Goal: Information Seeking & Learning: Learn about a topic

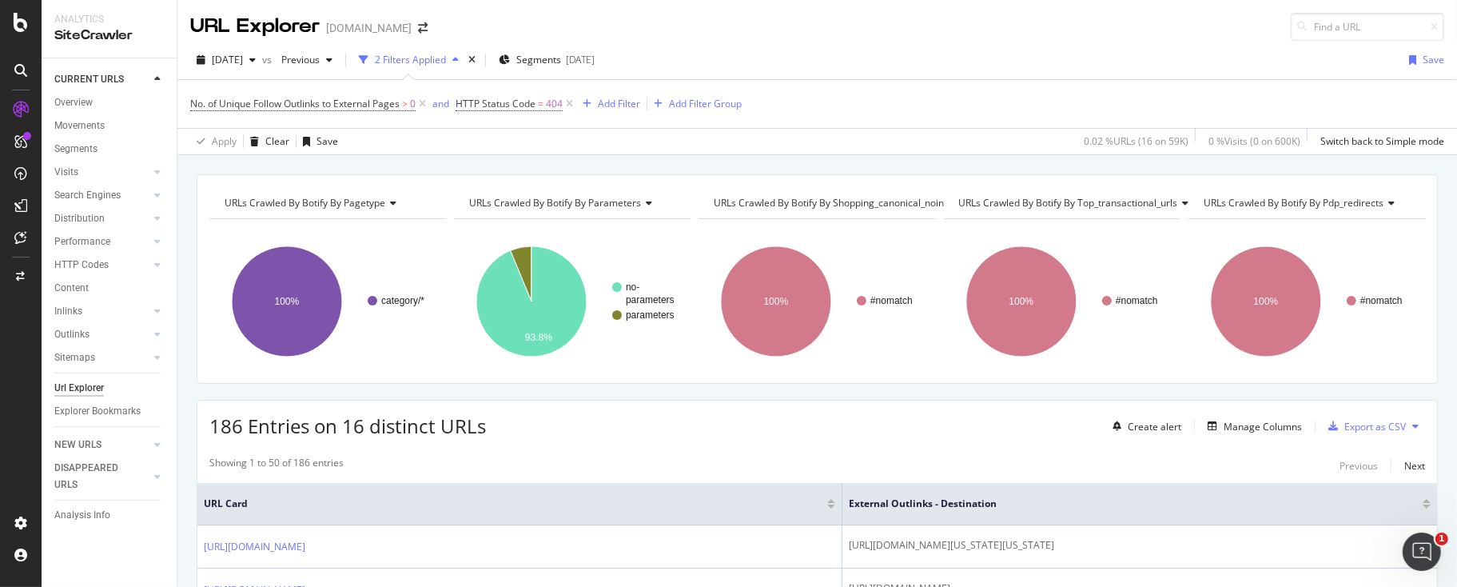
click at [412, 400] on div "186 Entries on 16 distinct URLs Create alert Manage Columns Export as CSV" at bounding box center [817, 419] width 1240 height 39
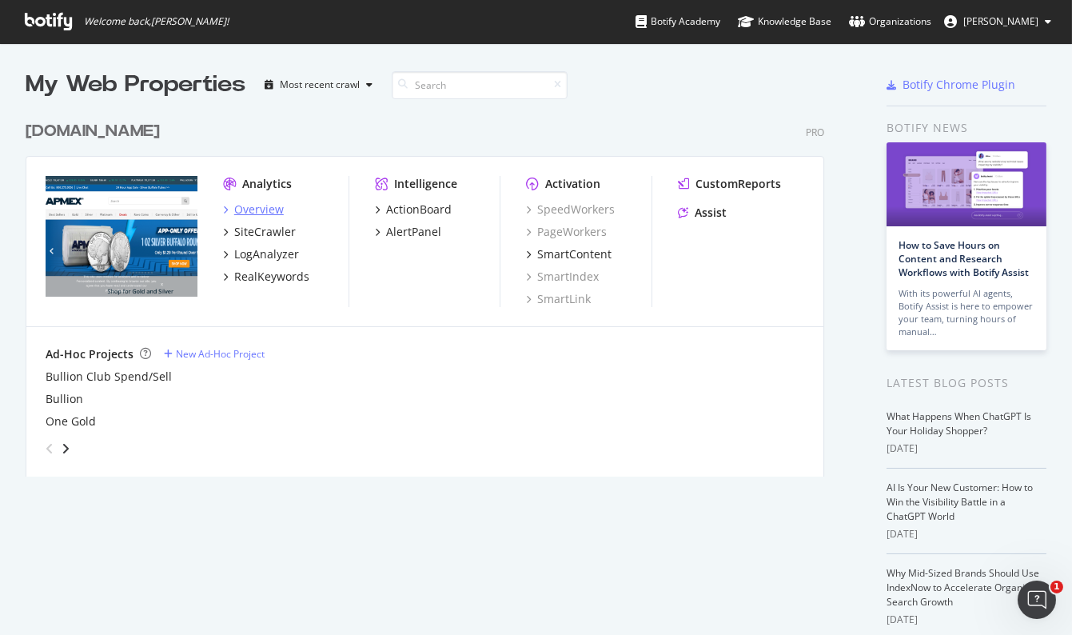
click at [262, 210] on div "Overview" at bounding box center [259, 209] width 50 height 16
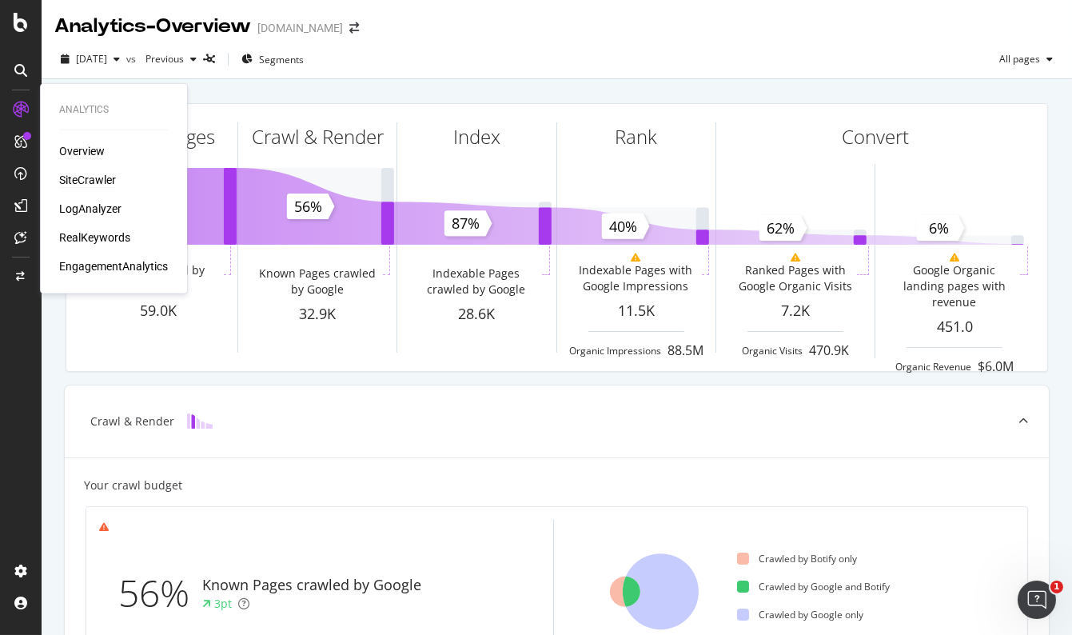
click at [85, 174] on div "SiteCrawler" at bounding box center [87, 180] width 57 height 16
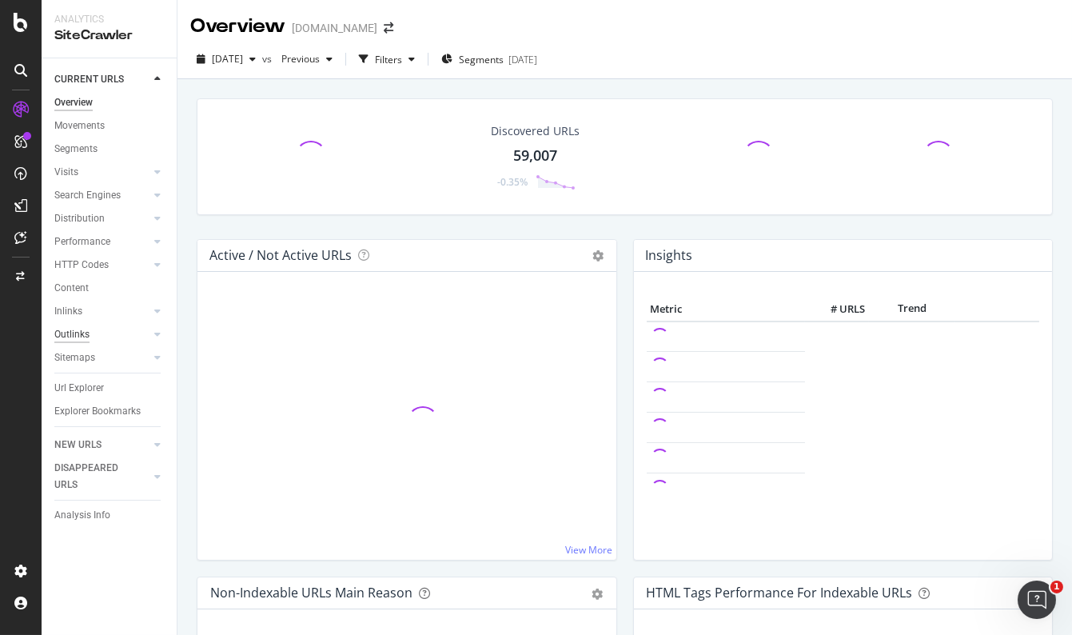
click at [83, 333] on div "Outlinks" at bounding box center [71, 334] width 35 height 17
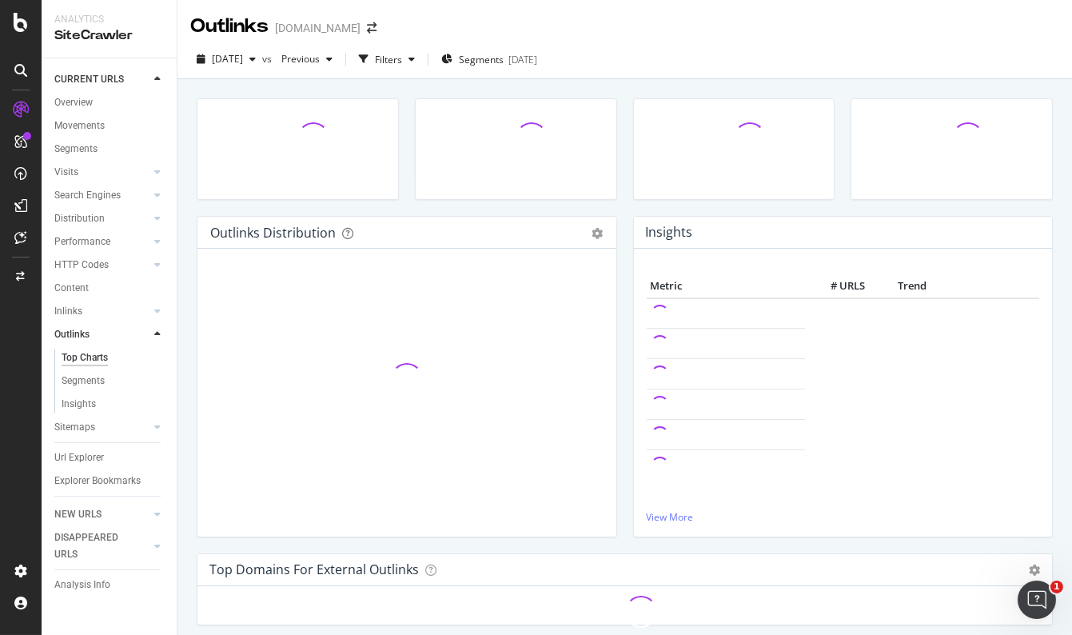
click at [95, 357] on div "Top Charts" at bounding box center [85, 357] width 46 height 17
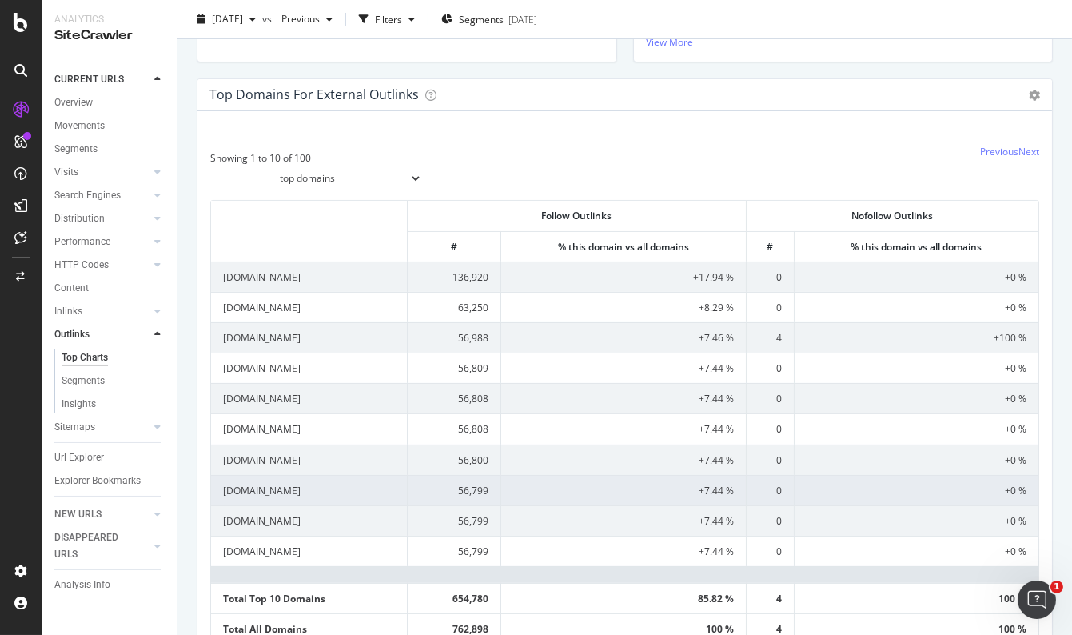
scroll to position [436, 0]
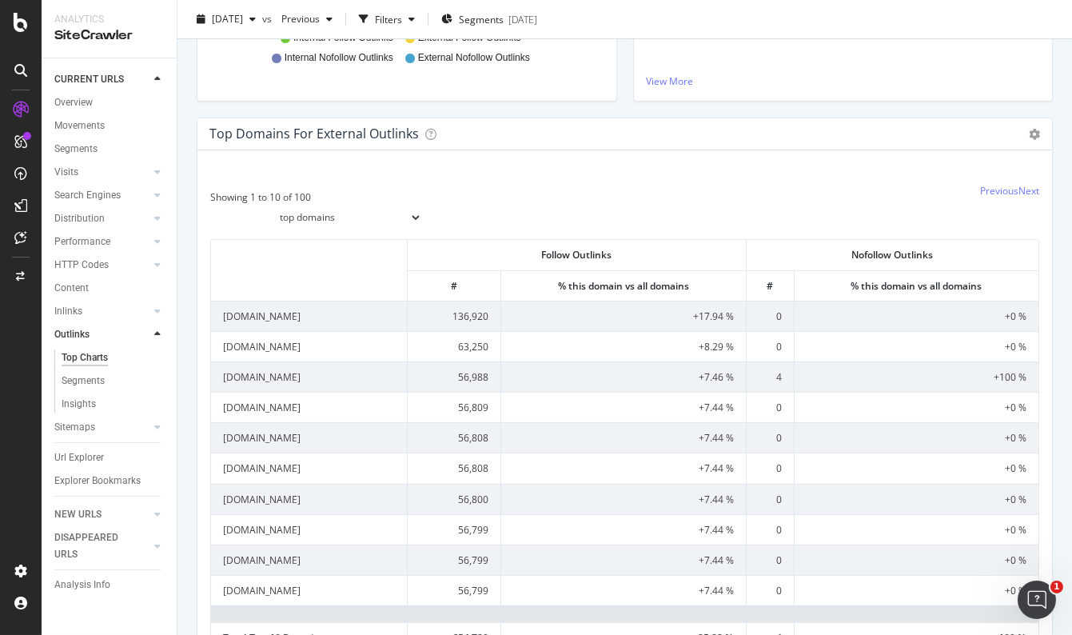
click at [408, 215] on select "top domains top subdomains" at bounding box center [316, 217] width 212 height 27
click at [1018, 191] on link "Next" at bounding box center [1028, 191] width 21 height 14
click at [66, 376] on div "Segments" at bounding box center [83, 380] width 43 height 17
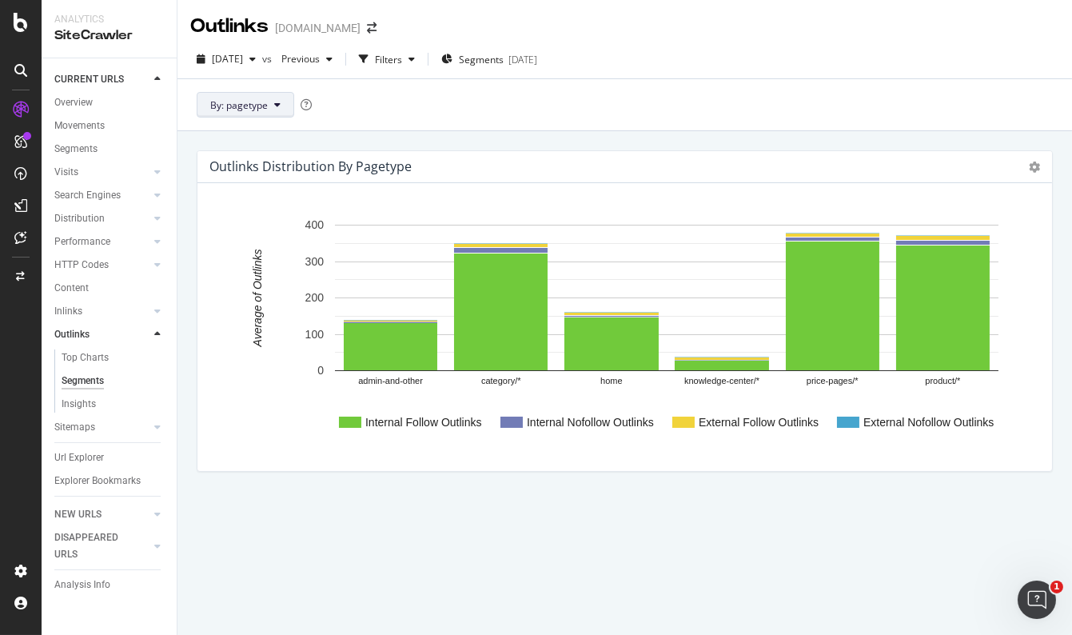
click at [274, 103] on icon at bounding box center [277, 105] width 6 height 10
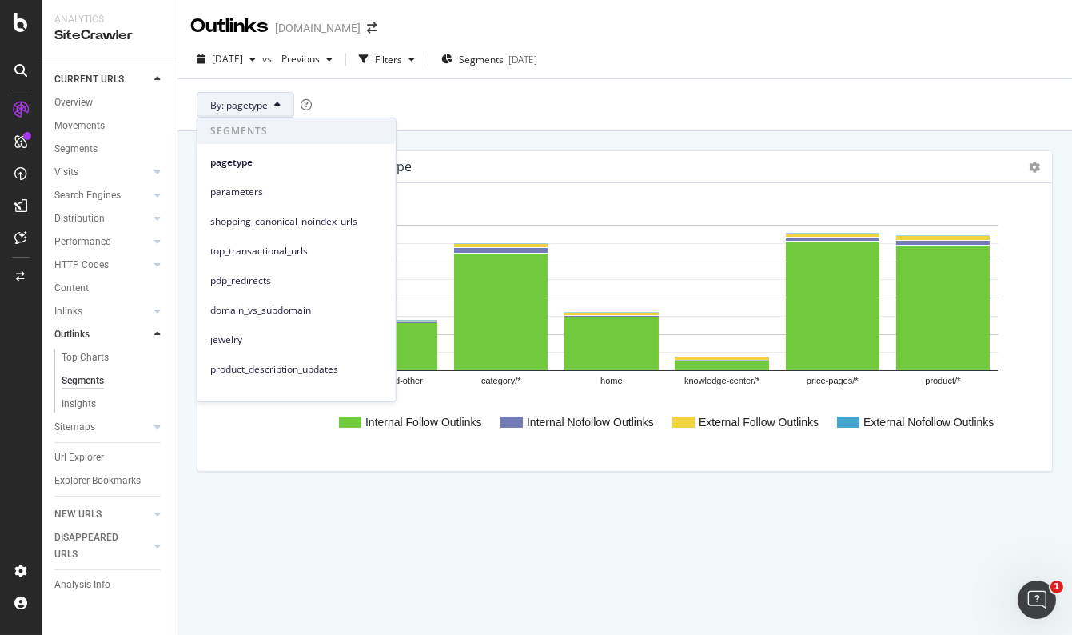
click at [510, 108] on div "By: pagetype" at bounding box center [624, 104] width 894 height 52
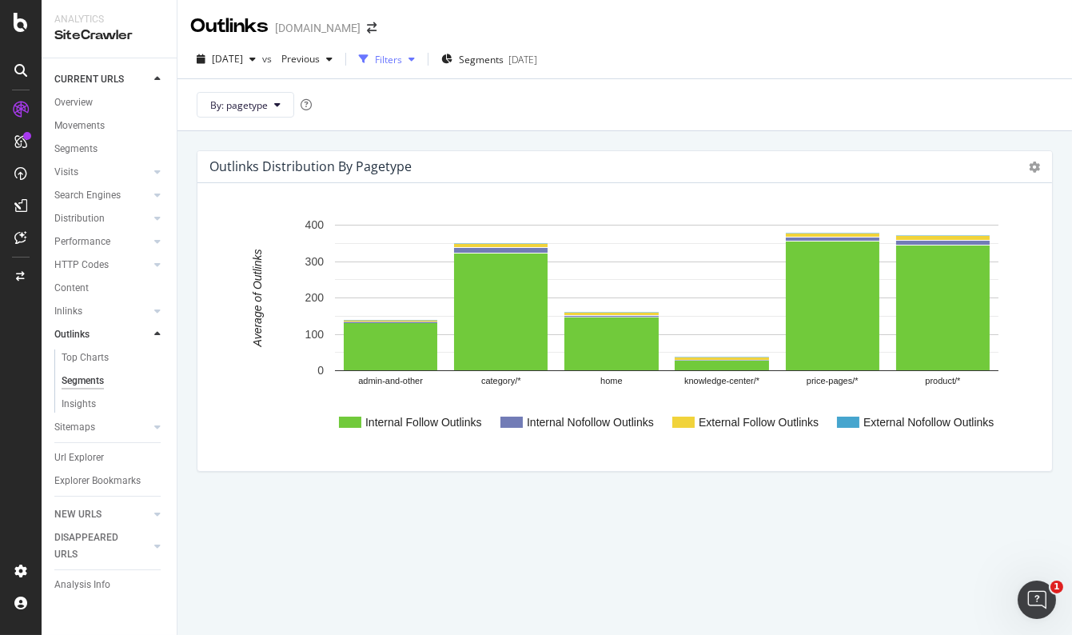
click at [402, 60] on div "Filters" at bounding box center [388, 60] width 27 height 14
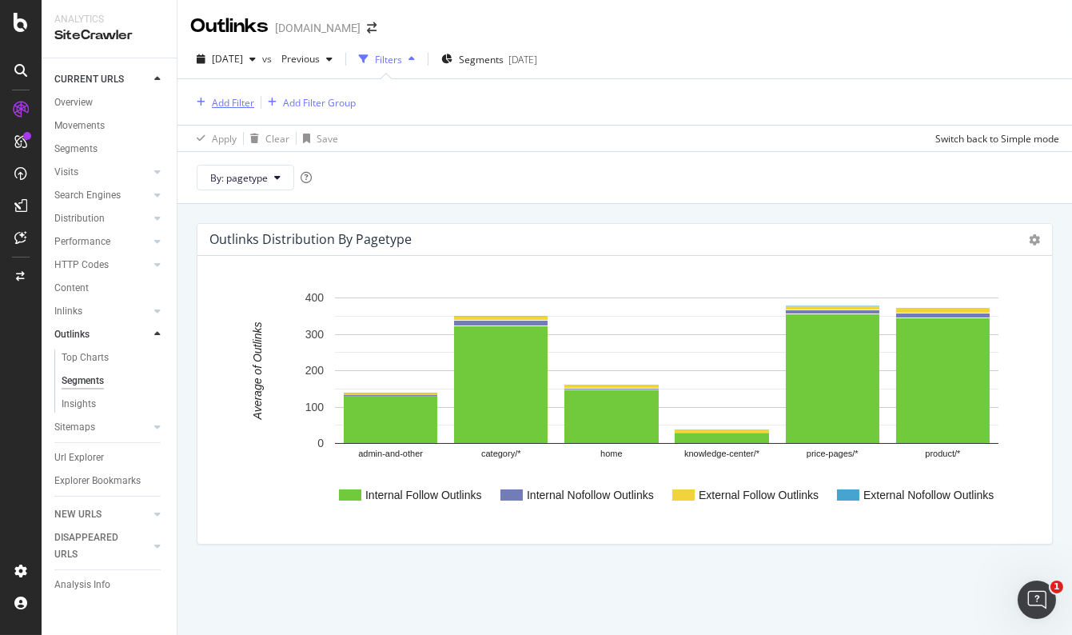
click at [233, 106] on div "Add Filter" at bounding box center [233, 103] width 42 height 14
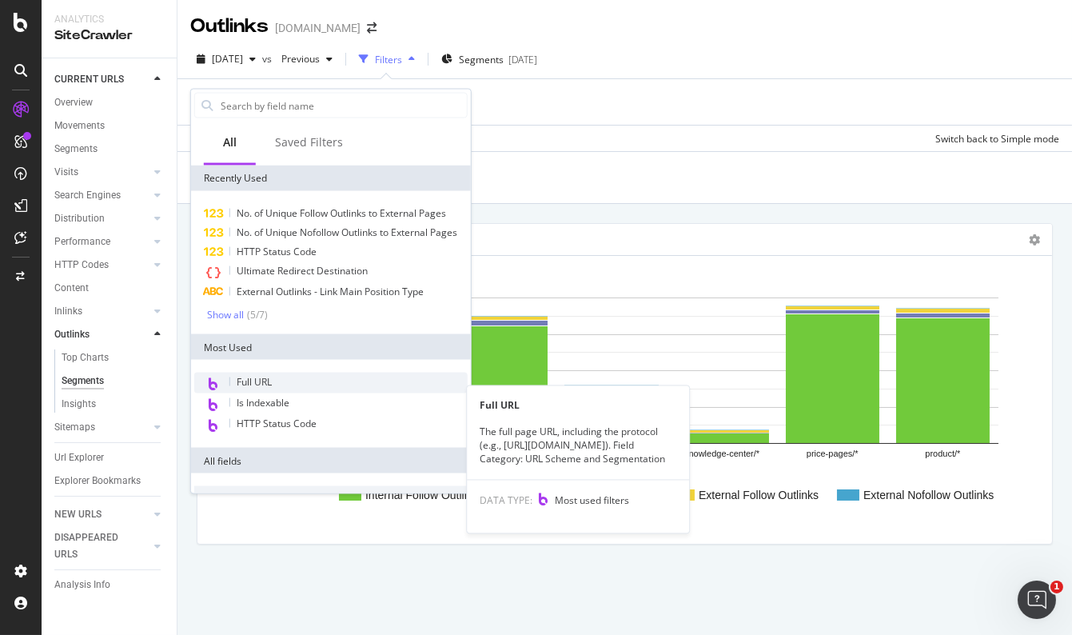
click at [264, 388] on span "Full URL" at bounding box center [254, 382] width 35 height 14
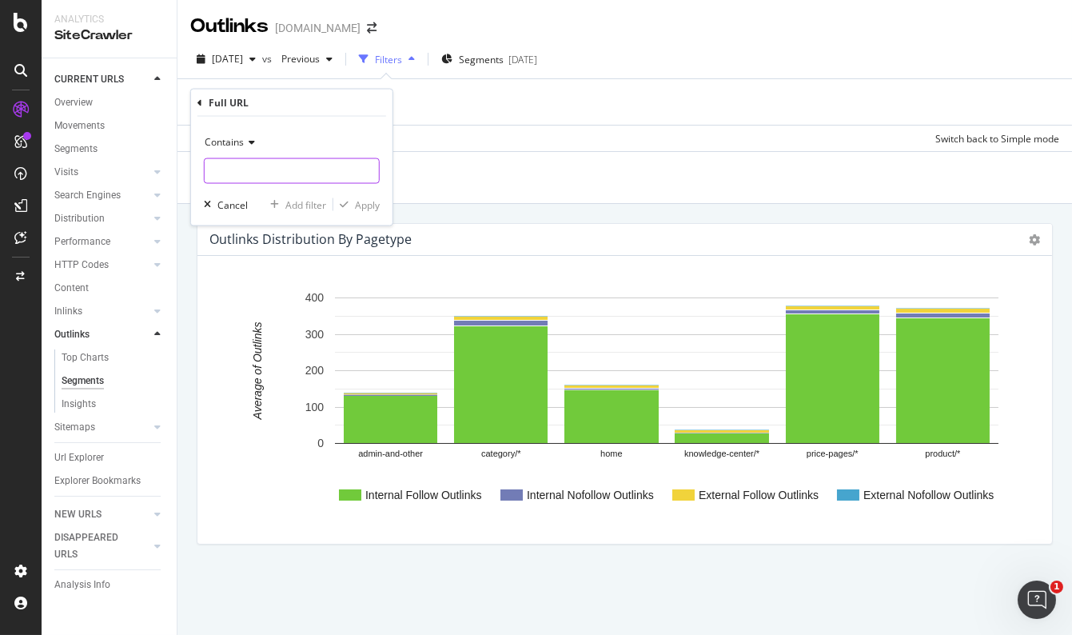
click at [246, 167] on input "text" at bounding box center [292, 171] width 174 height 26
type input "learn"
click at [360, 201] on div "Apply" at bounding box center [367, 204] width 25 height 14
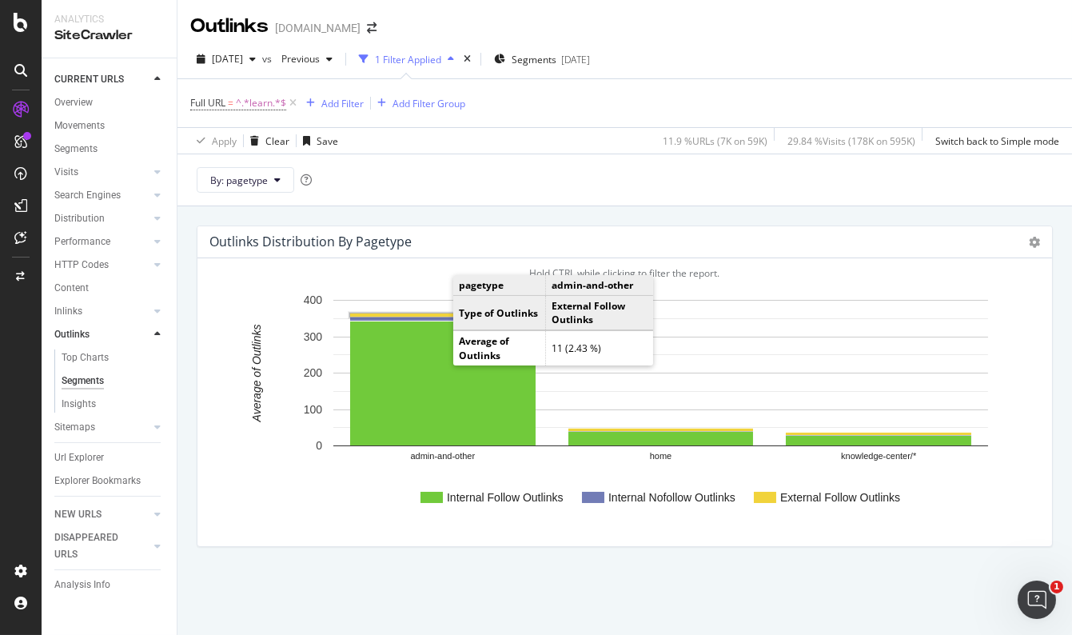
click at [437, 315] on rect "A chart." at bounding box center [442, 314] width 185 height 3
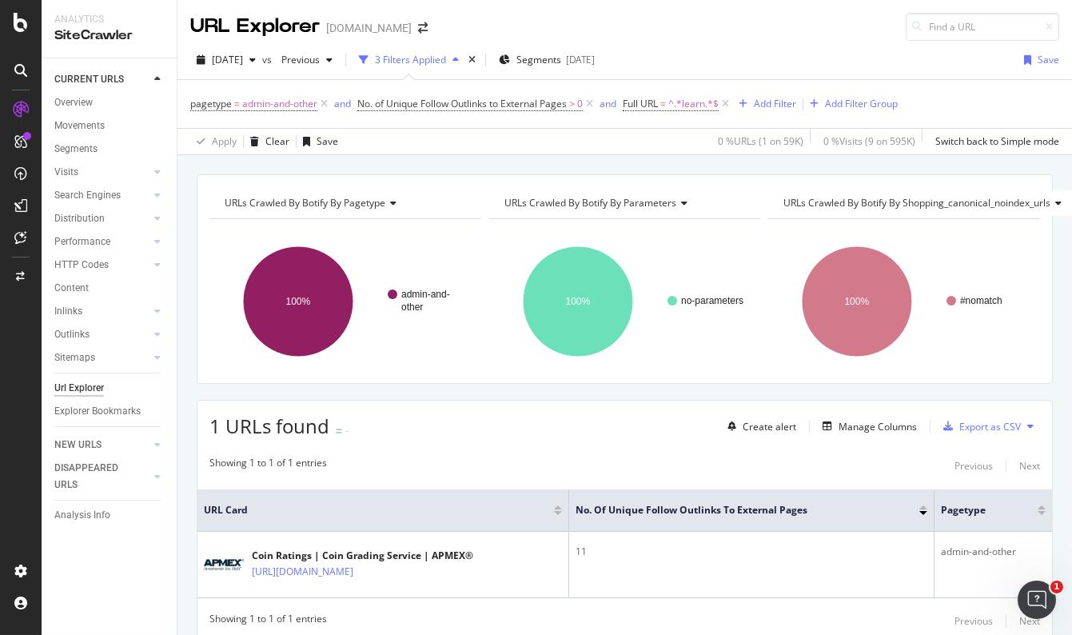
scroll to position [70, 0]
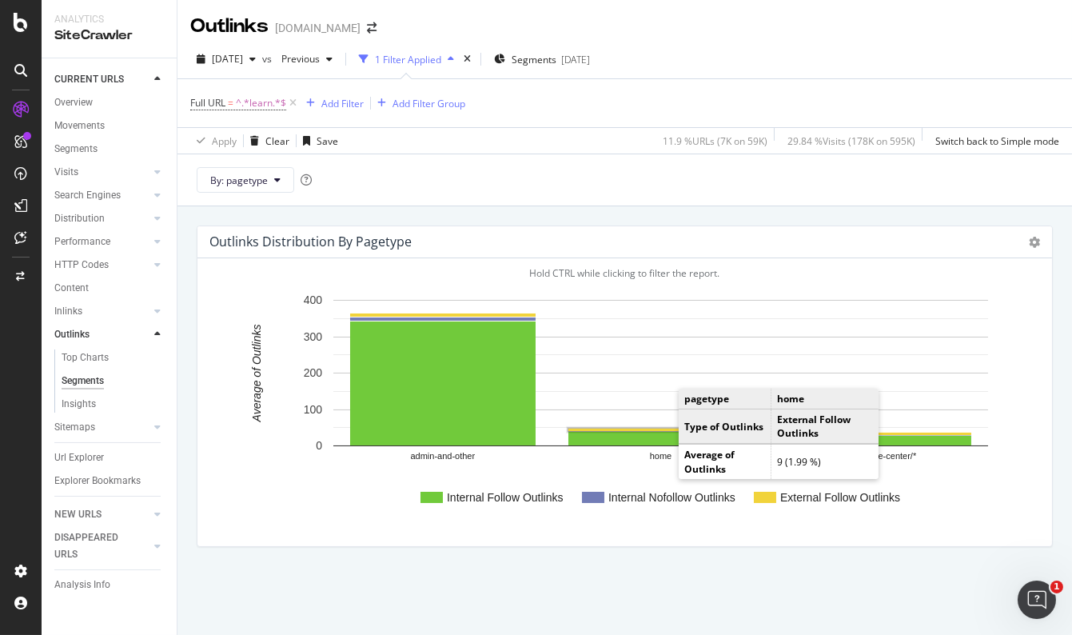
click at [663, 428] on rect "A chart." at bounding box center [660, 429] width 185 height 3
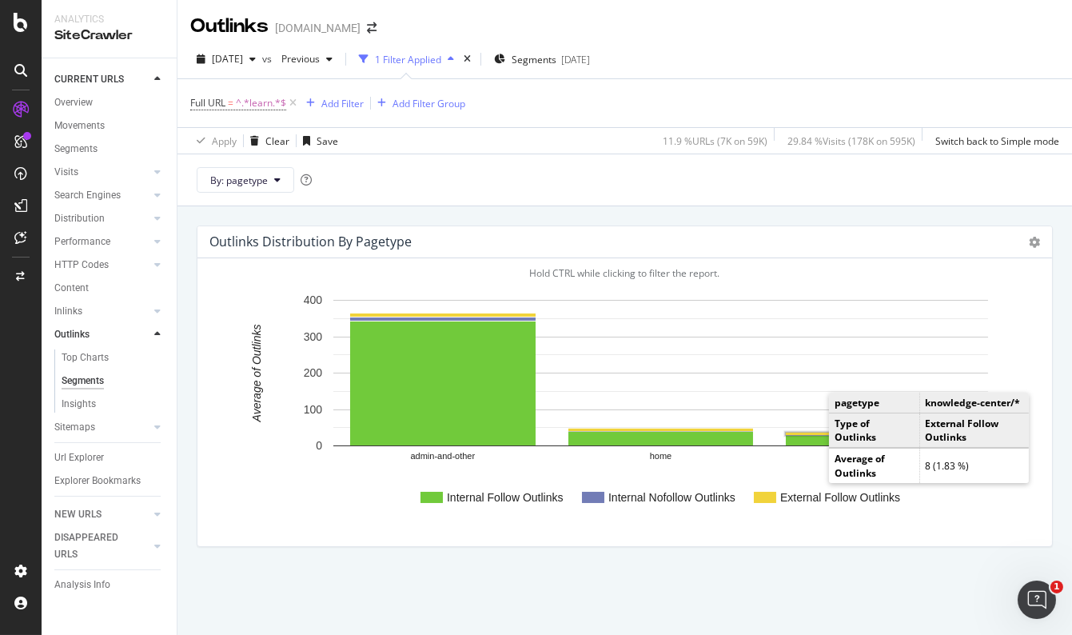
click at [812, 432] on rect "A chart." at bounding box center [878, 433] width 185 height 2
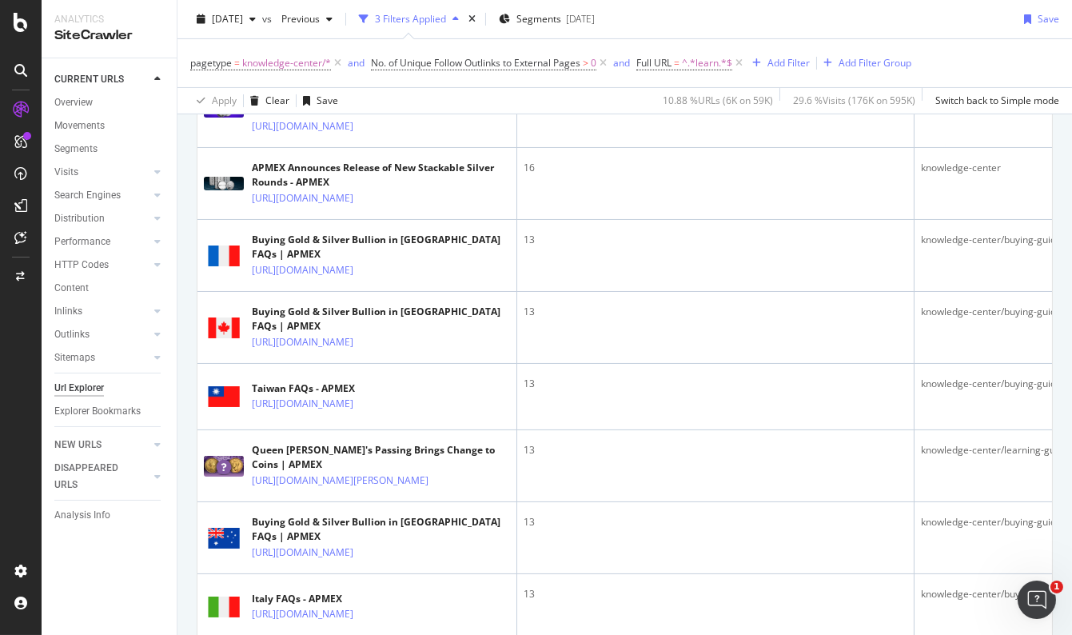
scroll to position [145, 0]
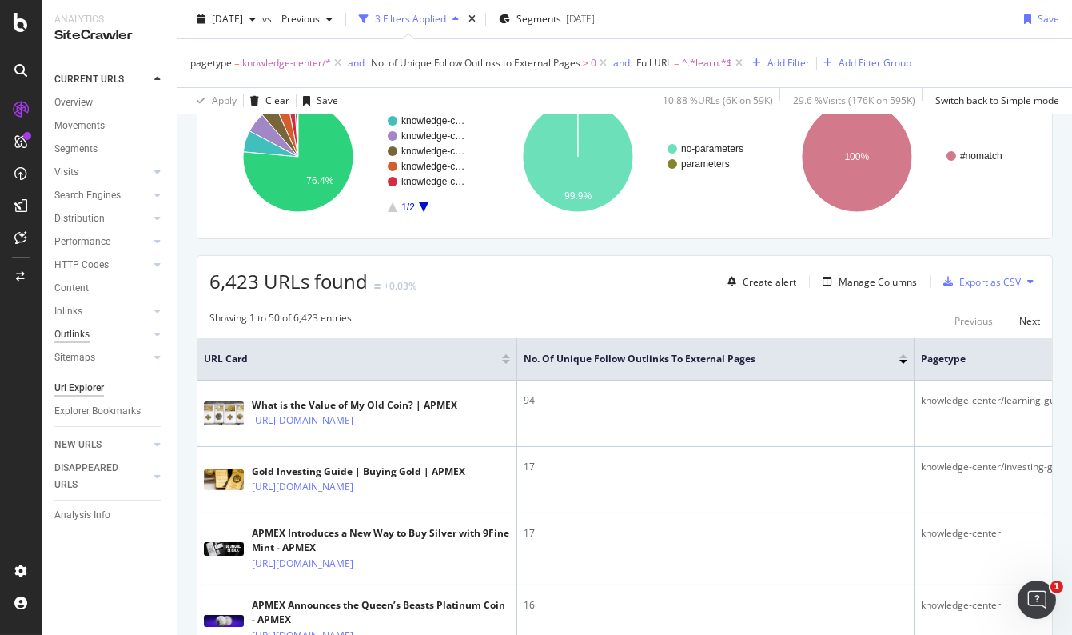
click at [72, 335] on div "Outlinks" at bounding box center [71, 334] width 35 height 17
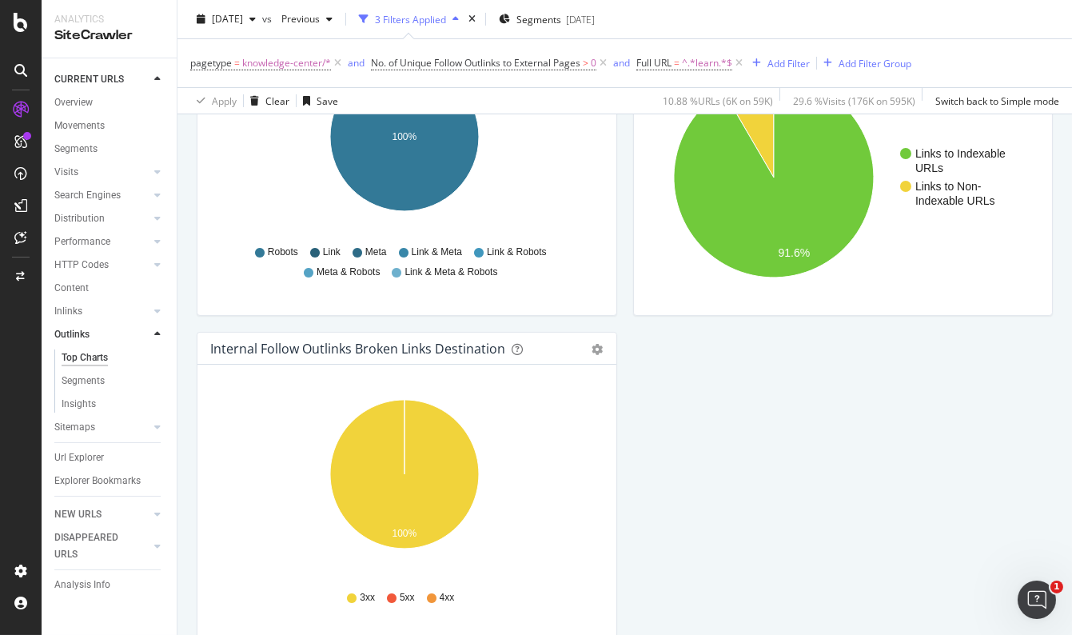
scroll to position [723, 0]
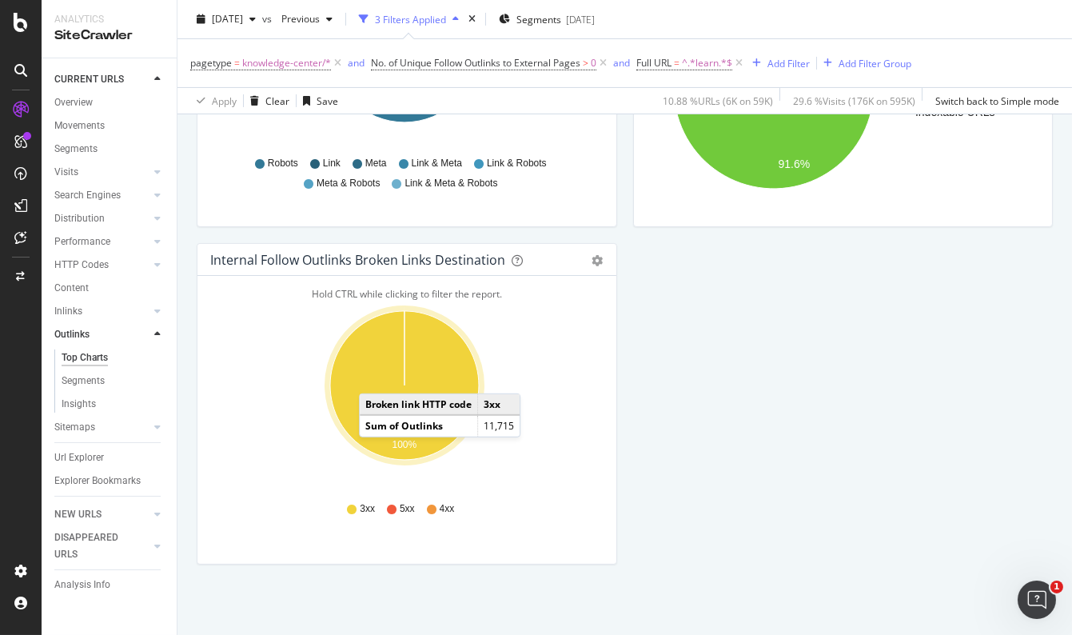
click at [375, 376] on icon "A chart." at bounding box center [404, 385] width 149 height 149
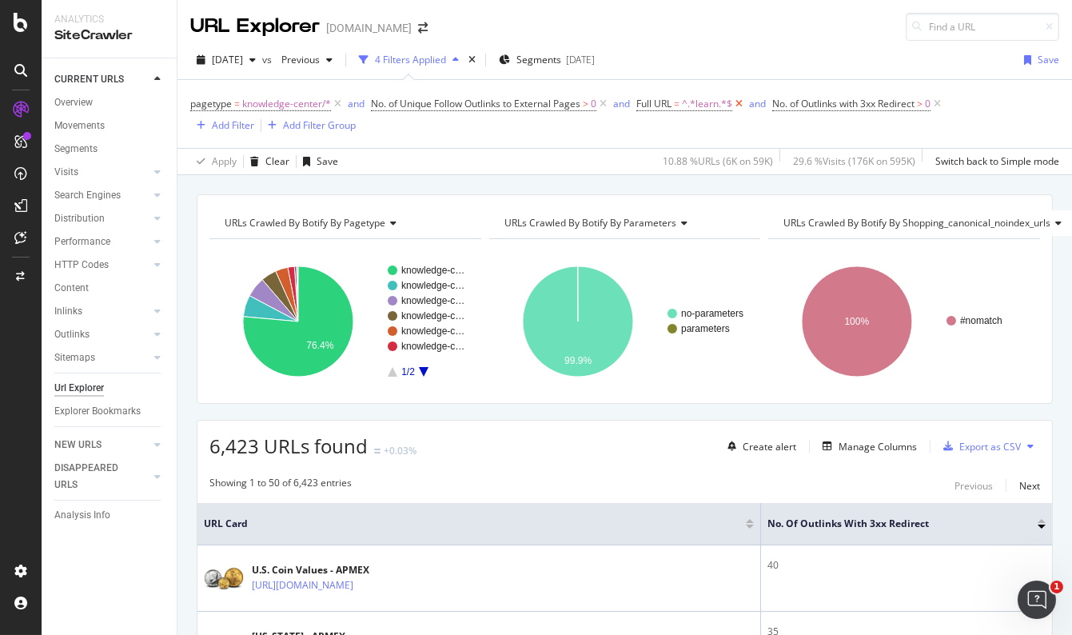
click at [741, 103] on icon at bounding box center [739, 104] width 14 height 16
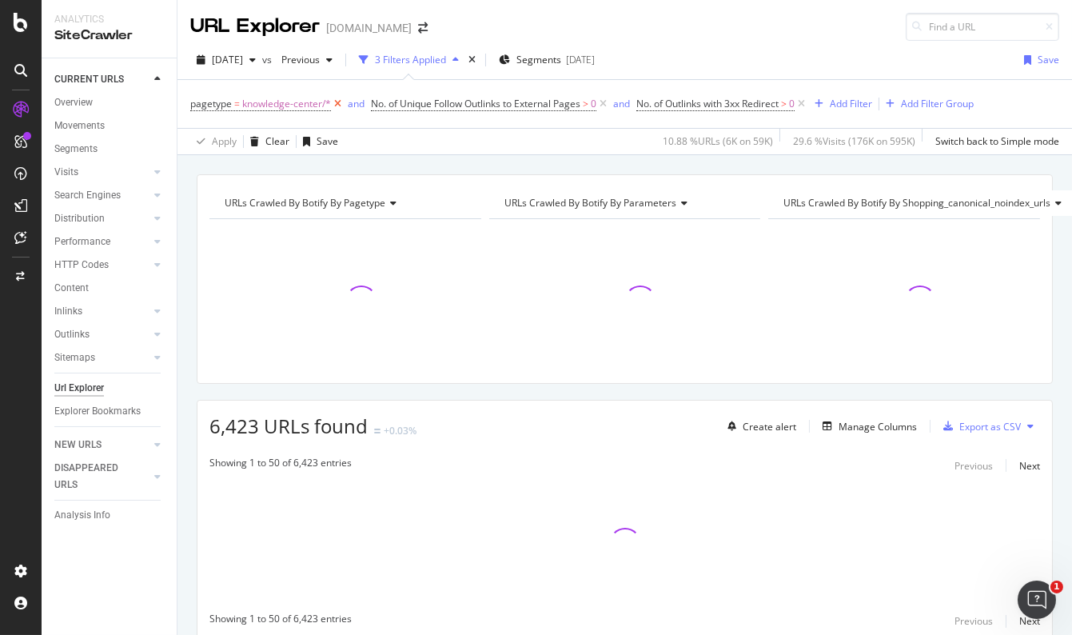
click at [333, 102] on icon at bounding box center [338, 104] width 14 height 16
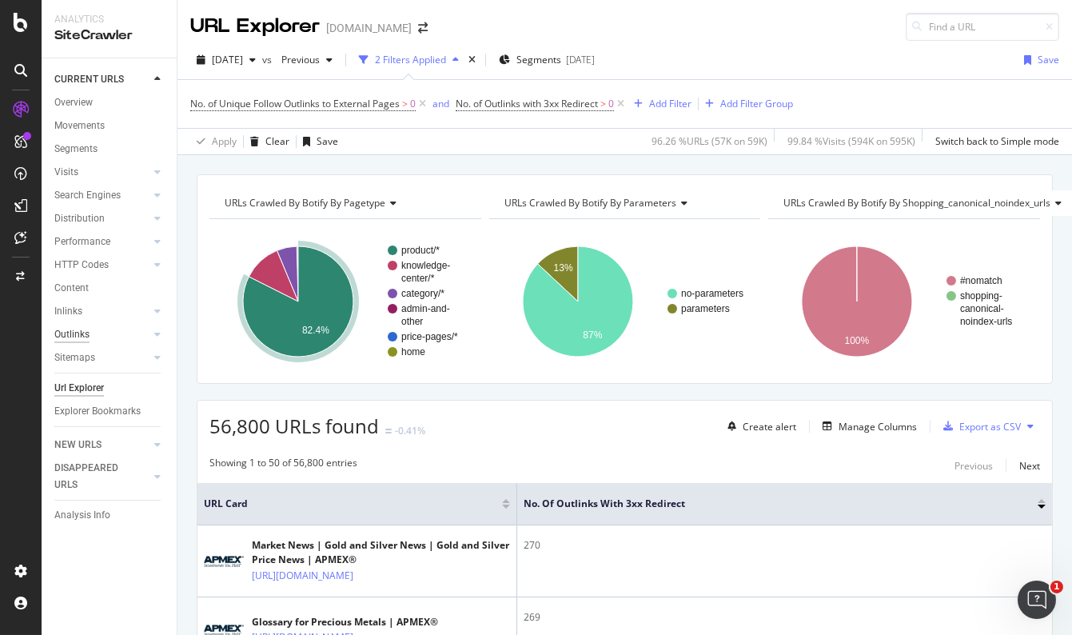
click at [78, 338] on div "Outlinks" at bounding box center [71, 334] width 35 height 17
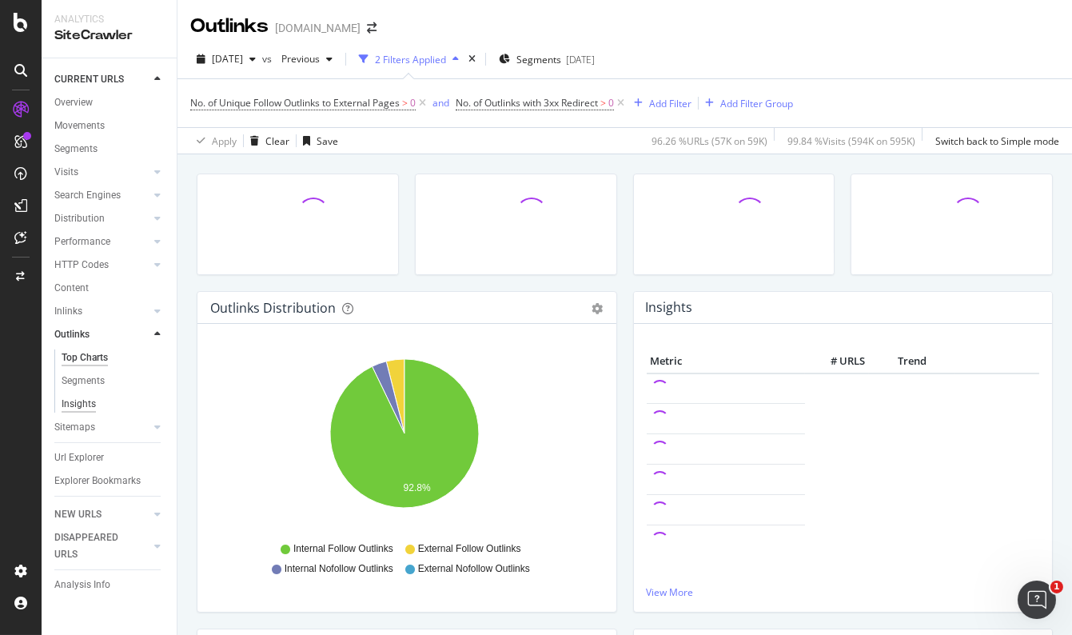
click at [81, 403] on div "Insights" at bounding box center [79, 404] width 34 height 17
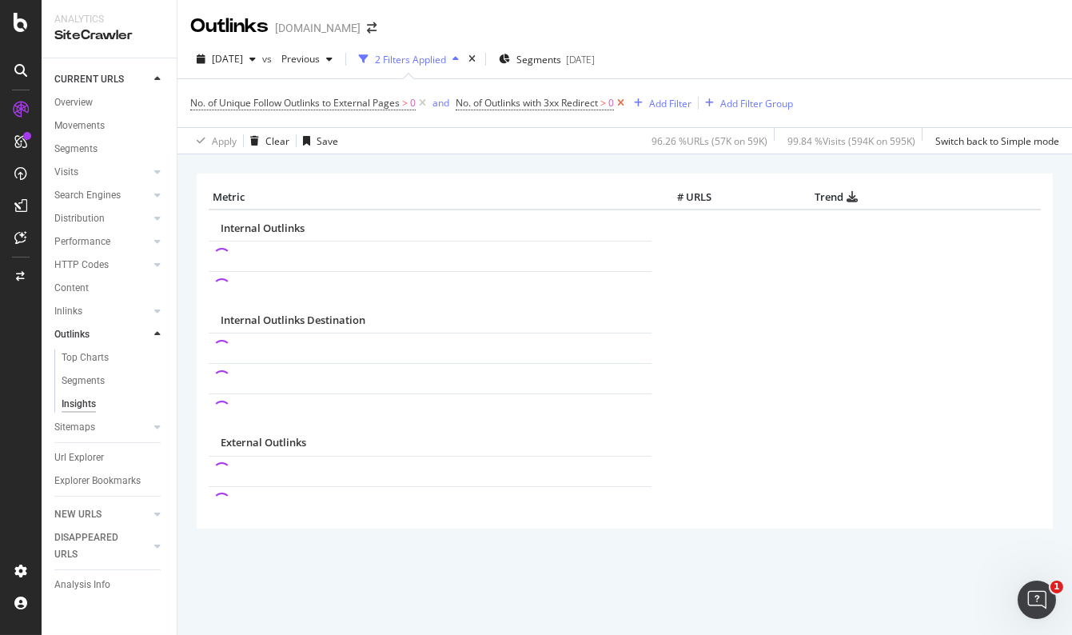
click at [624, 101] on icon at bounding box center [621, 103] width 14 height 16
click at [424, 102] on icon at bounding box center [423, 103] width 14 height 16
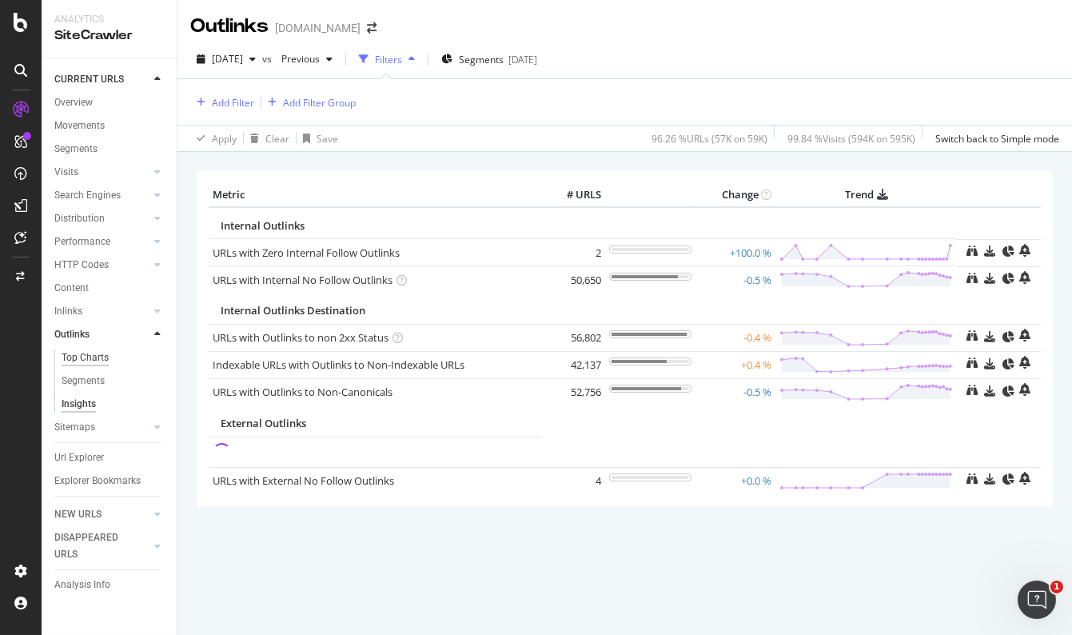
click at [85, 361] on div "Top Charts" at bounding box center [85, 357] width 47 height 17
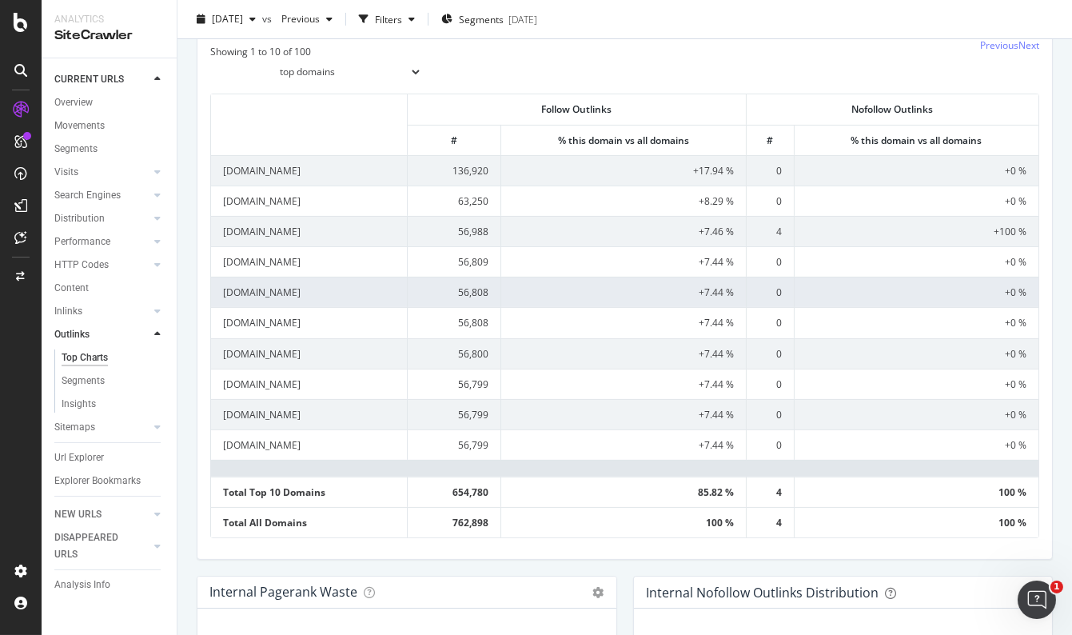
scroll to position [436, 0]
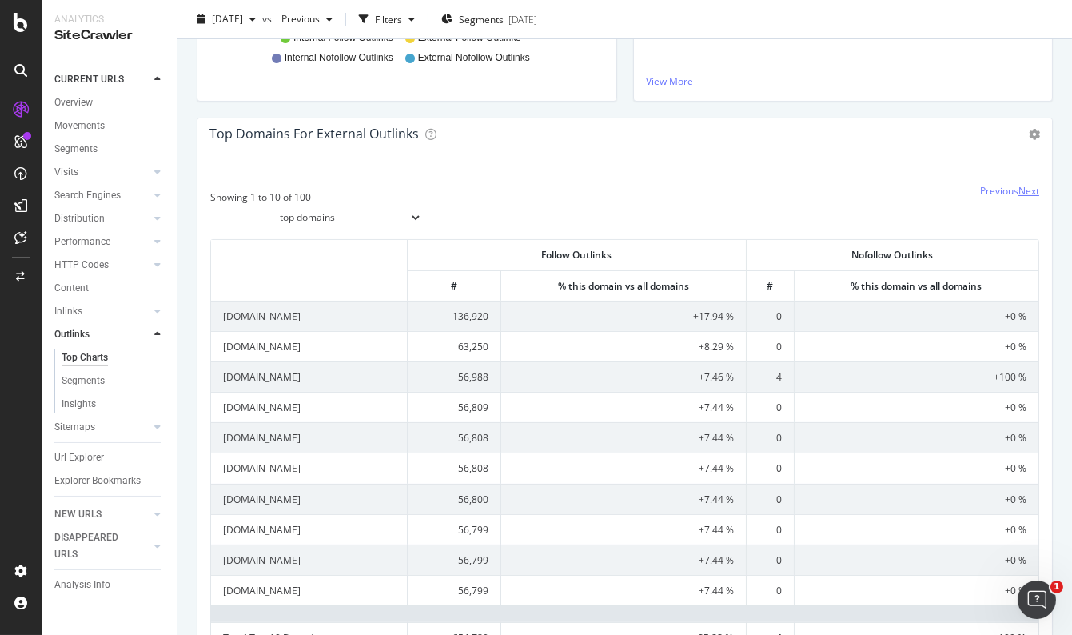
click at [1019, 189] on link "Next" at bounding box center [1028, 191] width 21 height 14
click at [1018, 196] on link "Next" at bounding box center [1028, 191] width 21 height 14
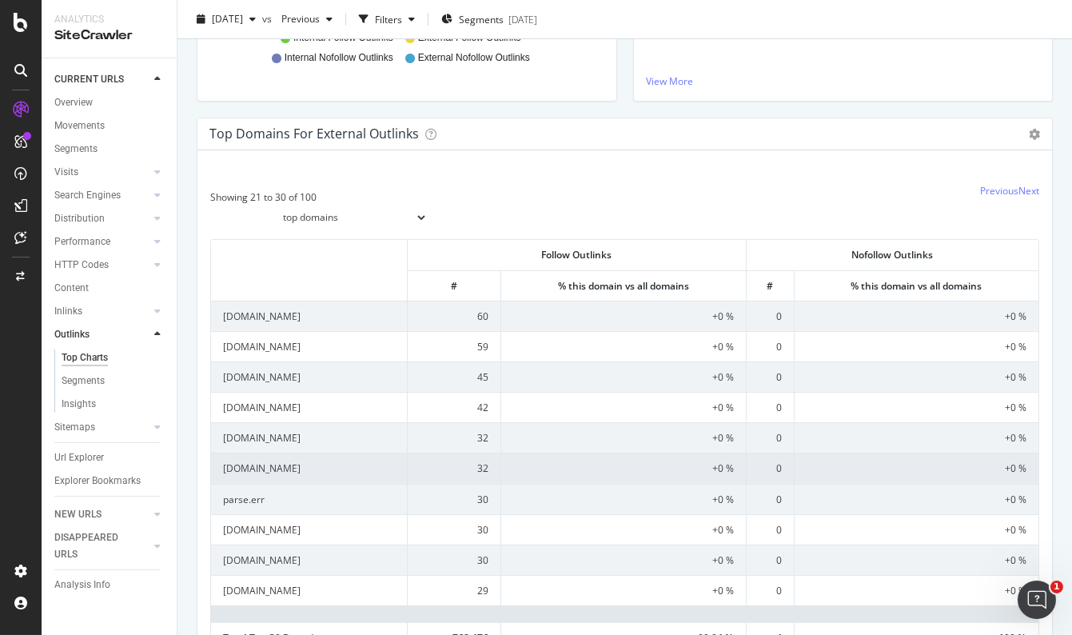
scroll to position [508, 0]
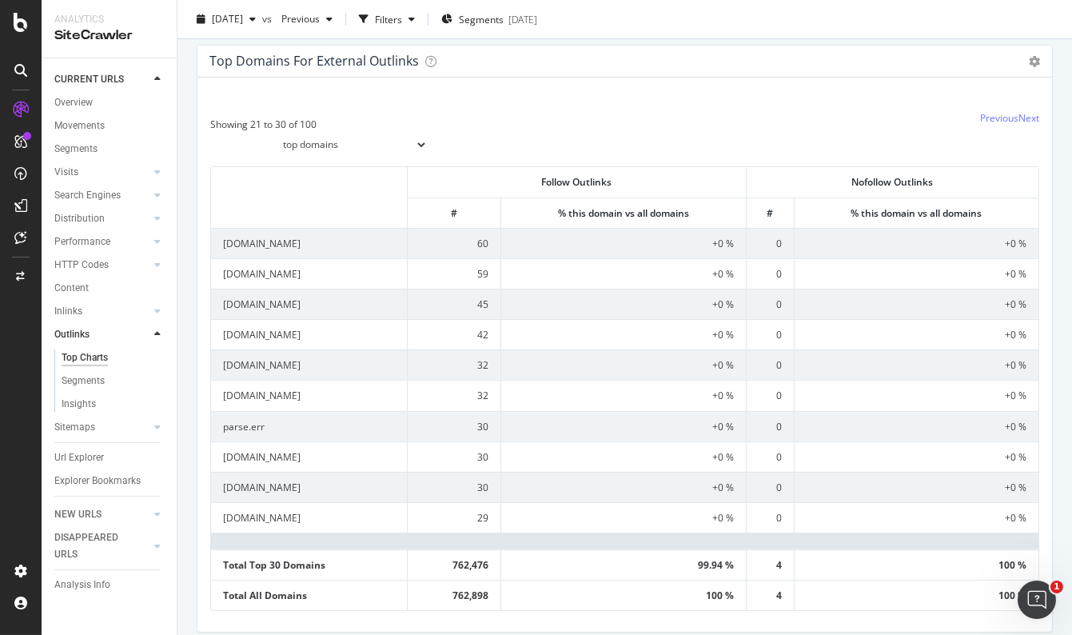
drag, startPoint x: 268, startPoint y: 241, endPoint x: 360, endPoint y: 210, distance: 96.8
click at [360, 210] on th at bounding box center [309, 197] width 197 height 60
click at [273, 241] on td "[DOMAIN_NAME]" at bounding box center [309, 243] width 197 height 30
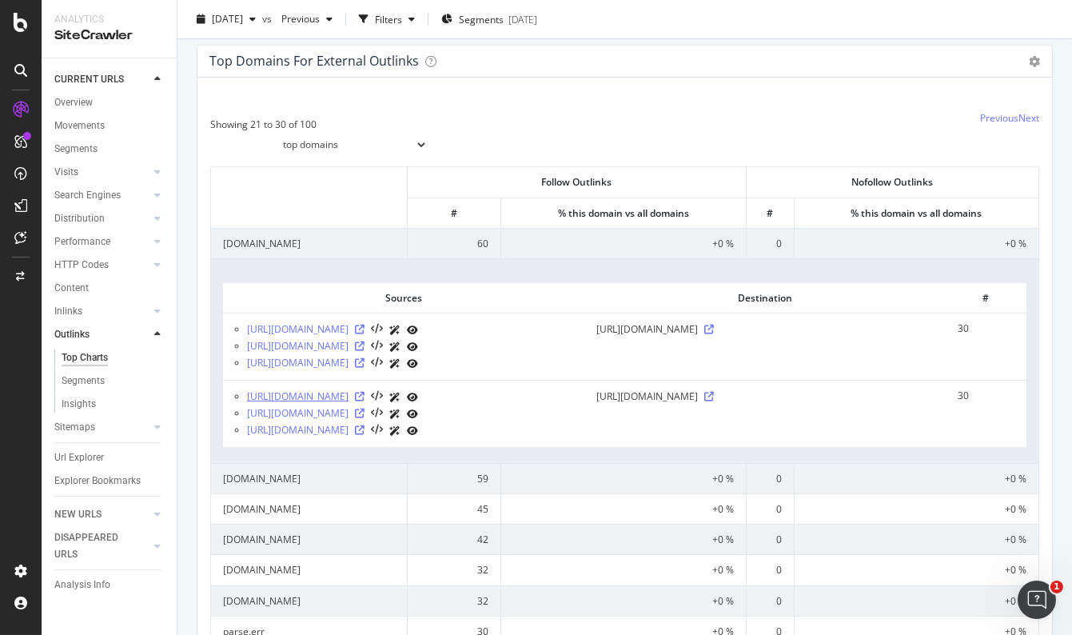
scroll to position [654, 0]
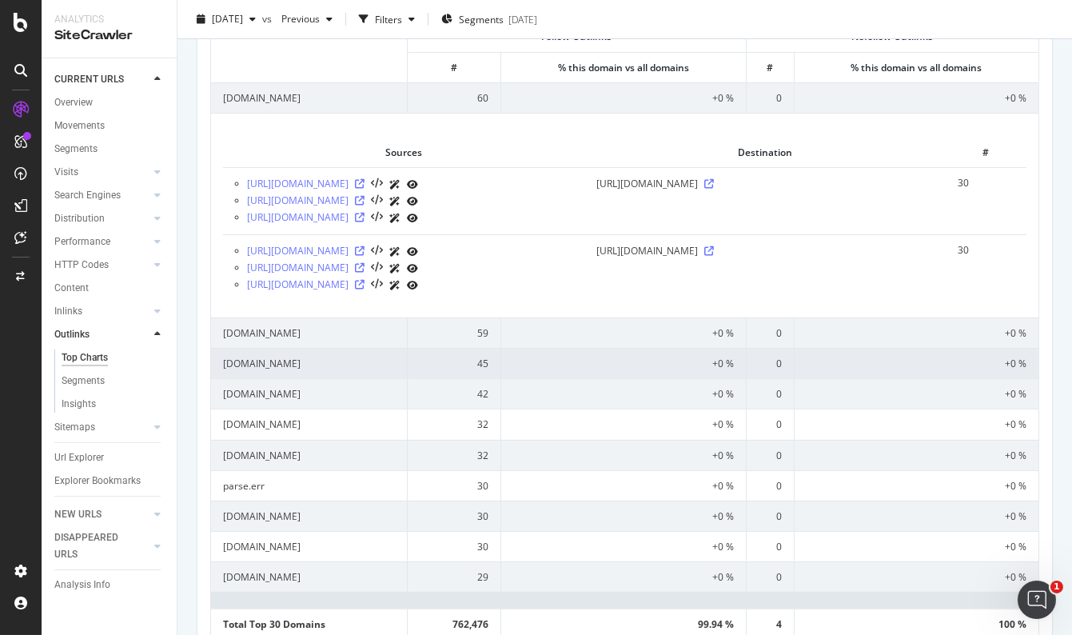
click at [253, 364] on td "[DOMAIN_NAME]" at bounding box center [309, 363] width 197 height 30
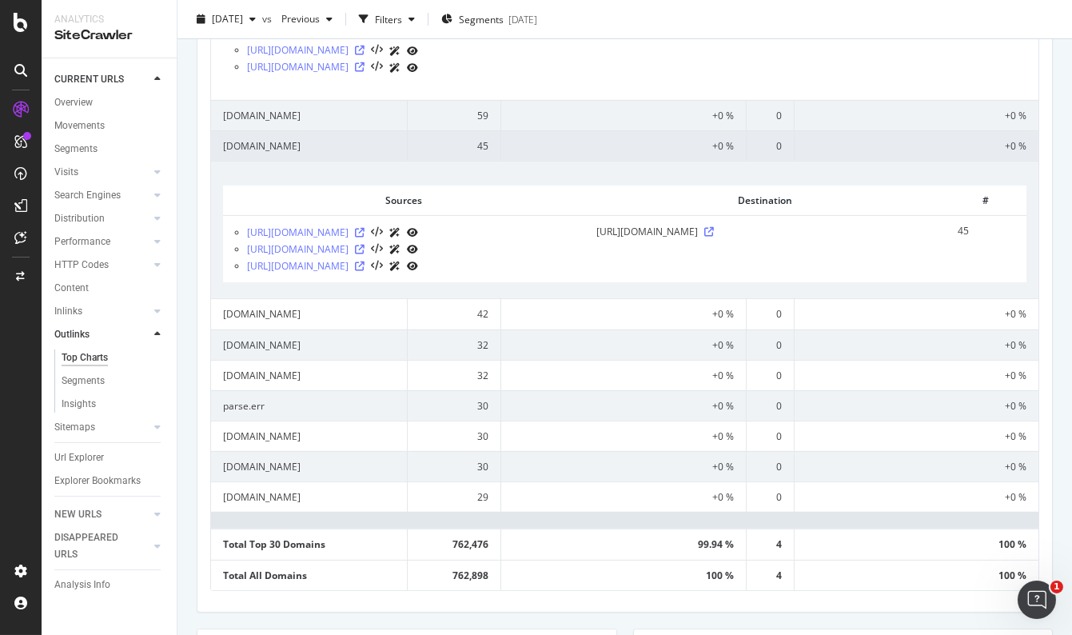
click at [307, 144] on td "[DOMAIN_NAME]" at bounding box center [309, 145] width 197 height 30
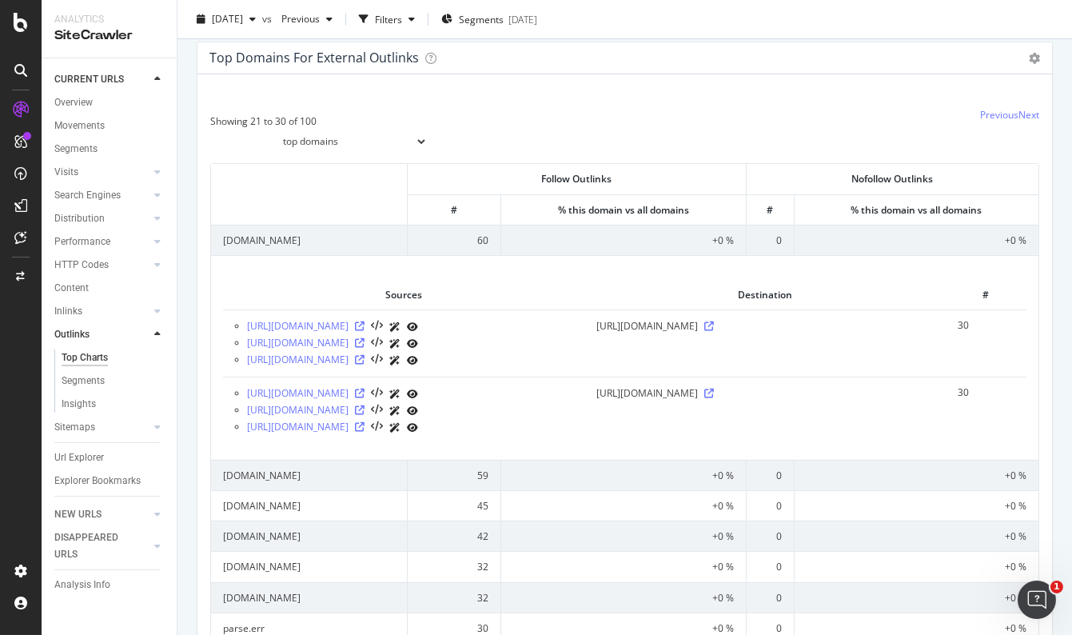
scroll to position [471, 0]
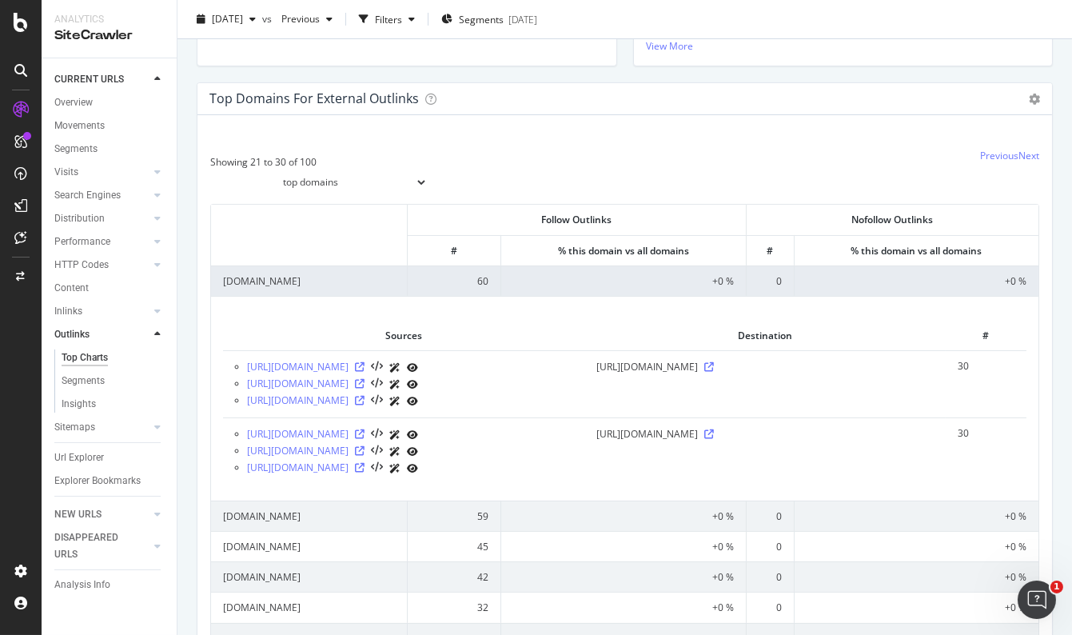
click at [348, 275] on td "[DOMAIN_NAME]" at bounding box center [309, 280] width 197 height 30
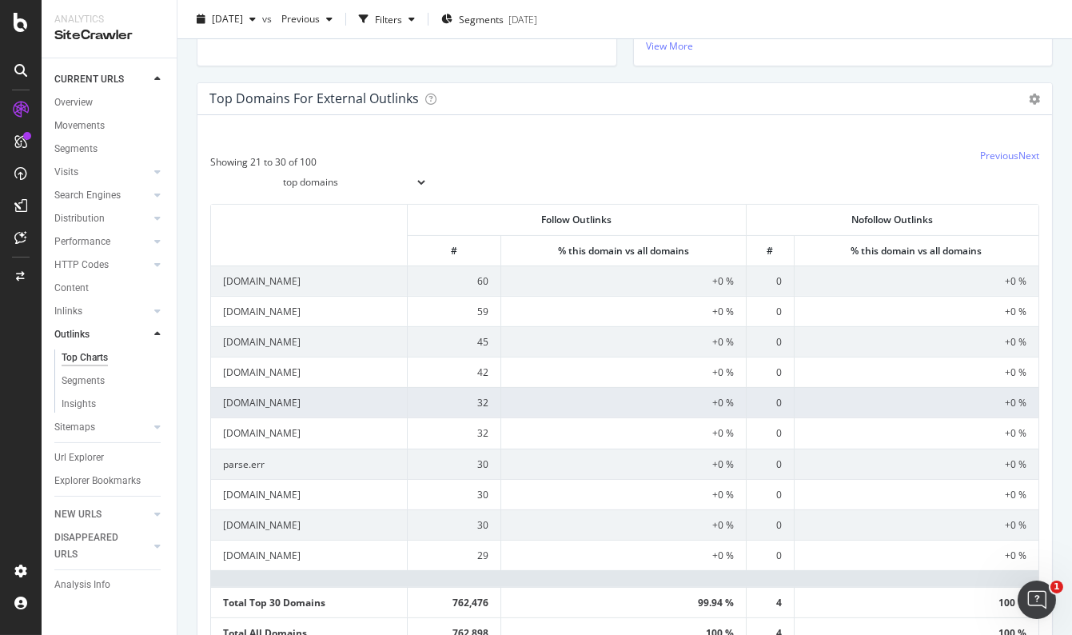
click at [328, 404] on td "[DOMAIN_NAME]" at bounding box center [309, 402] width 197 height 30
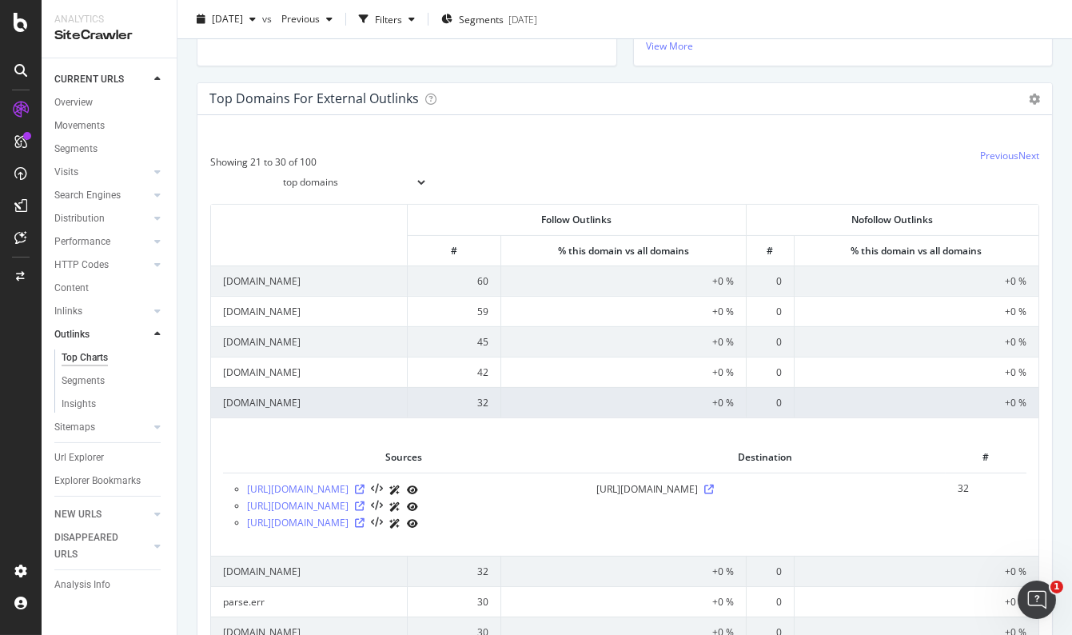
click at [328, 404] on td "[DOMAIN_NAME]" at bounding box center [309, 402] width 197 height 30
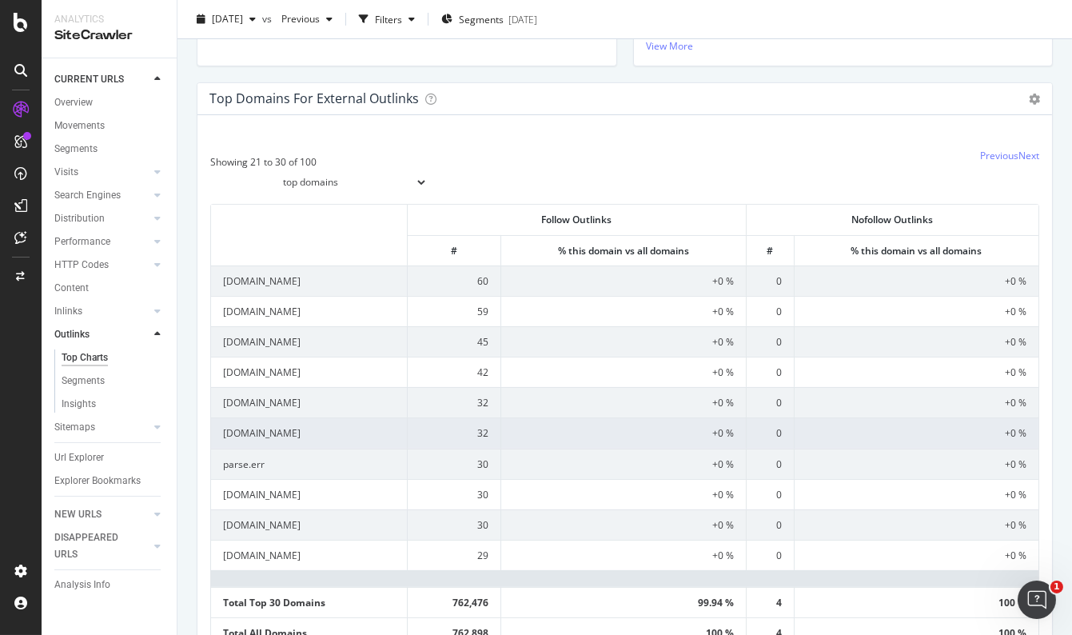
click at [309, 438] on td "[DOMAIN_NAME]" at bounding box center [309, 432] width 197 height 30
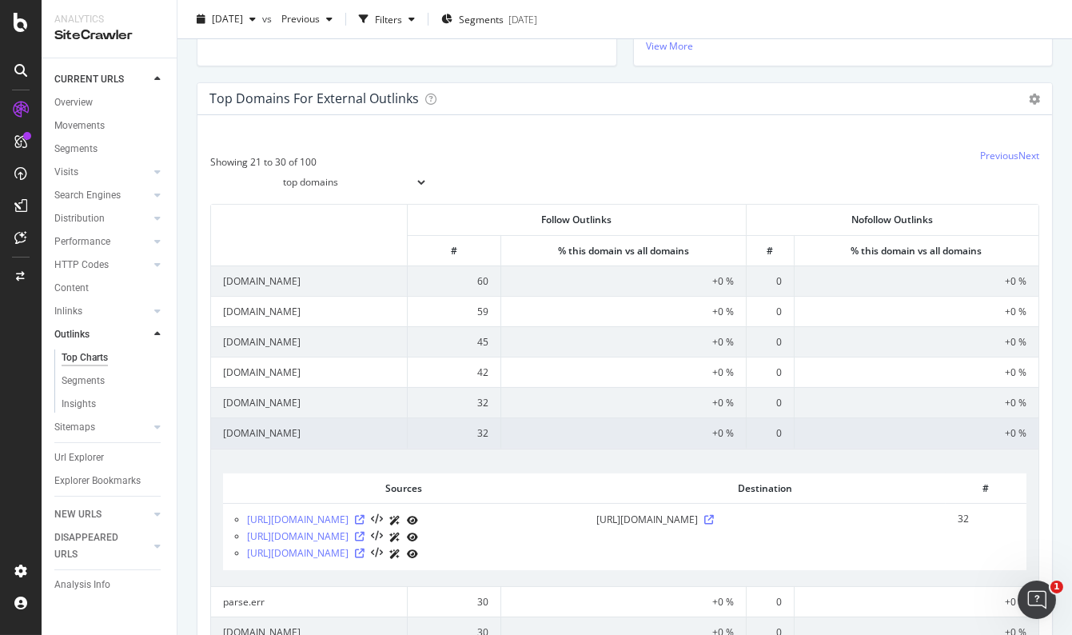
click at [327, 436] on td "[DOMAIN_NAME]" at bounding box center [309, 432] width 197 height 30
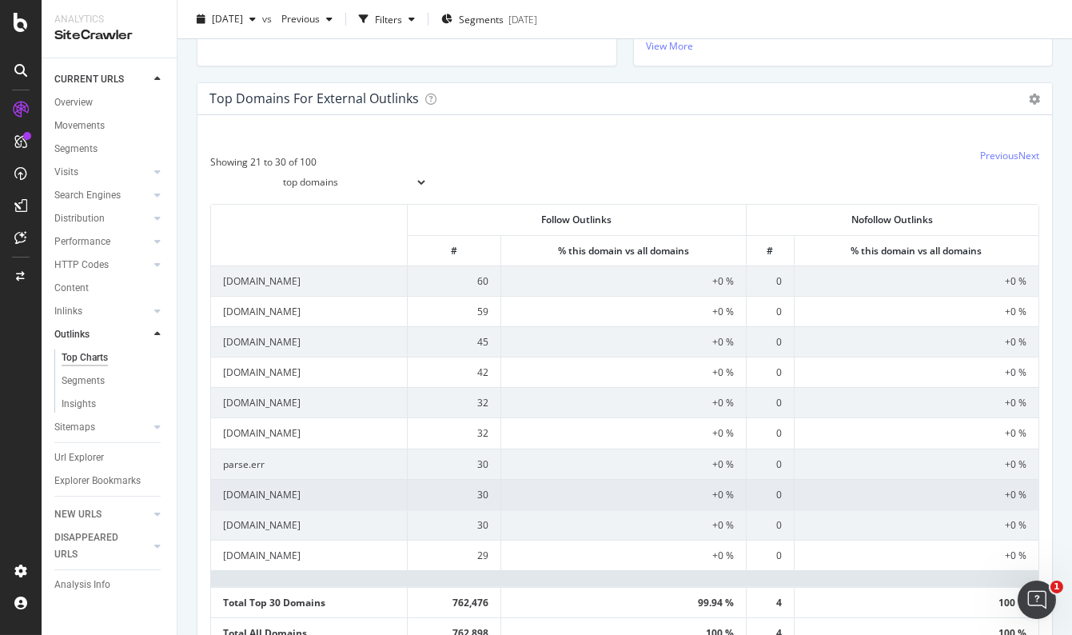
click at [303, 488] on td "[DOMAIN_NAME]" at bounding box center [309, 494] width 197 height 30
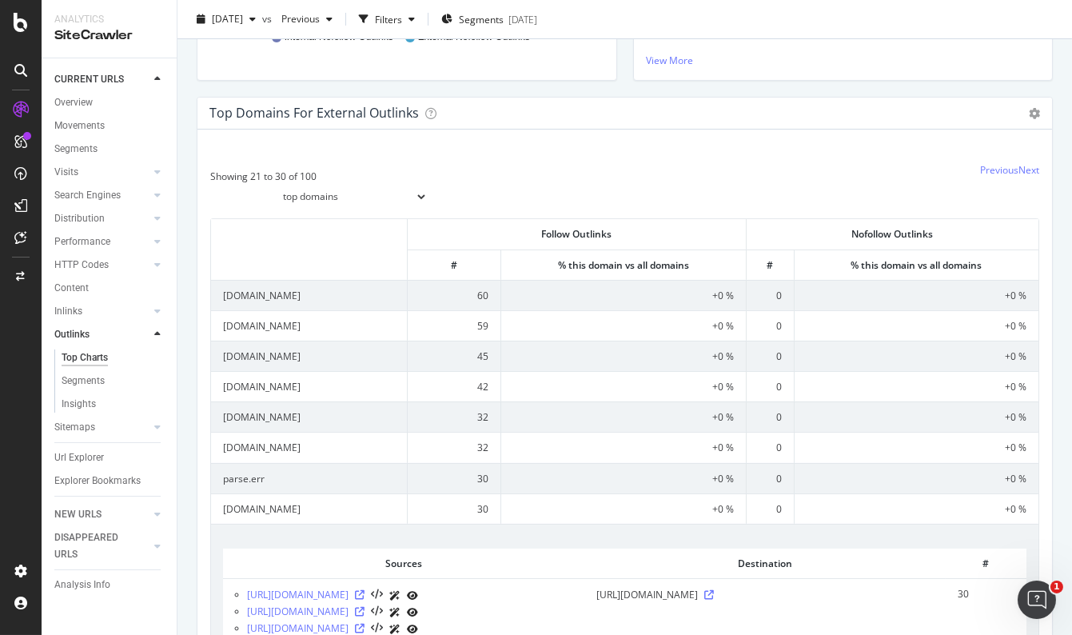
scroll to position [325, 0]
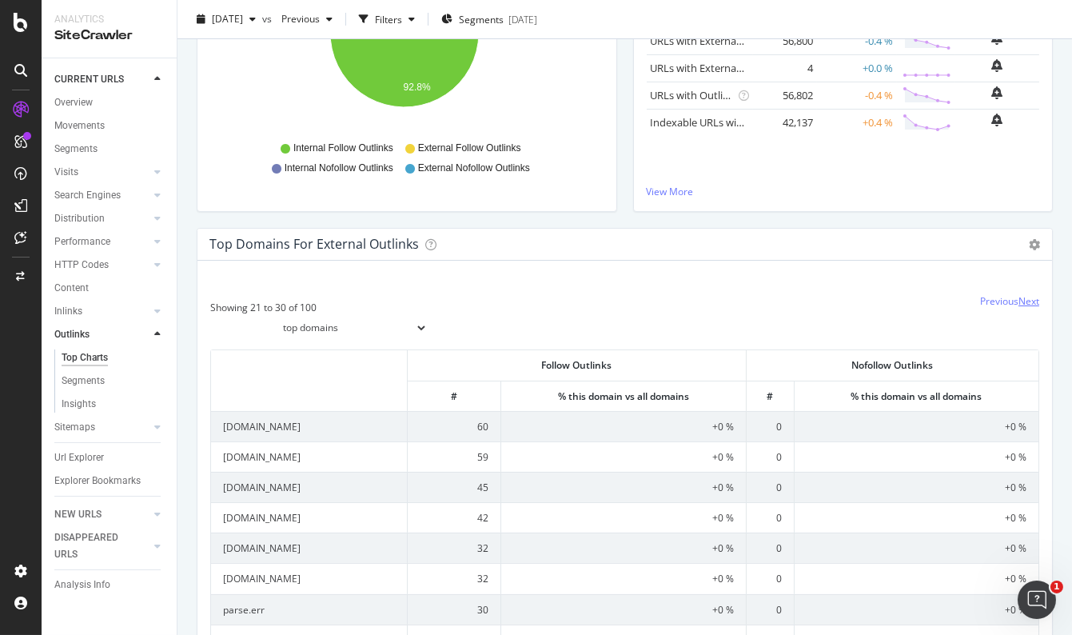
click at [1018, 301] on link "Next" at bounding box center [1028, 301] width 21 height 14
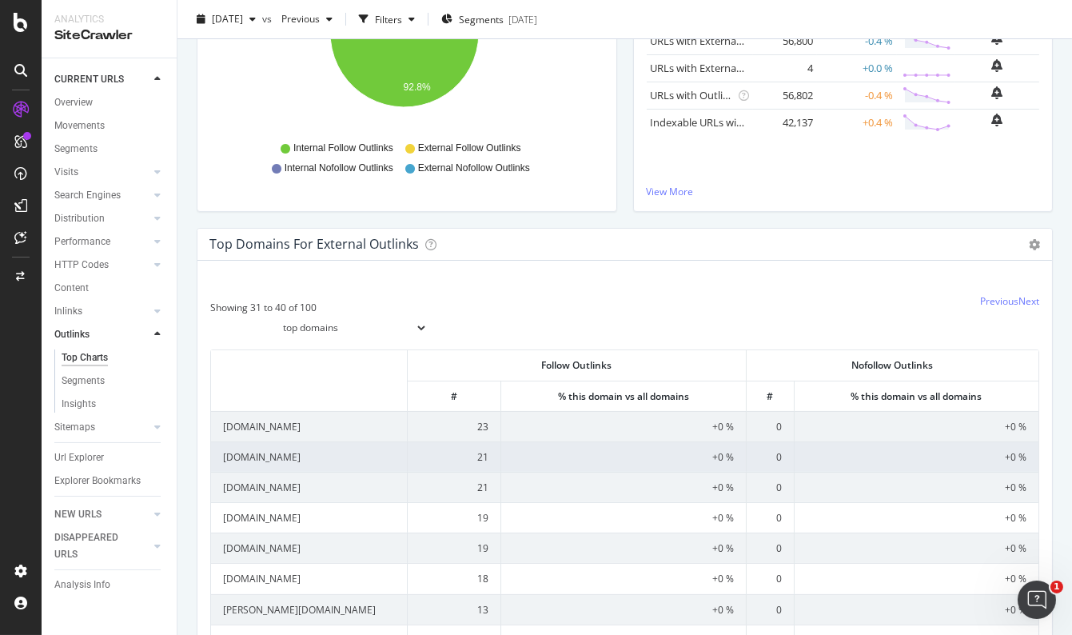
scroll to position [398, 0]
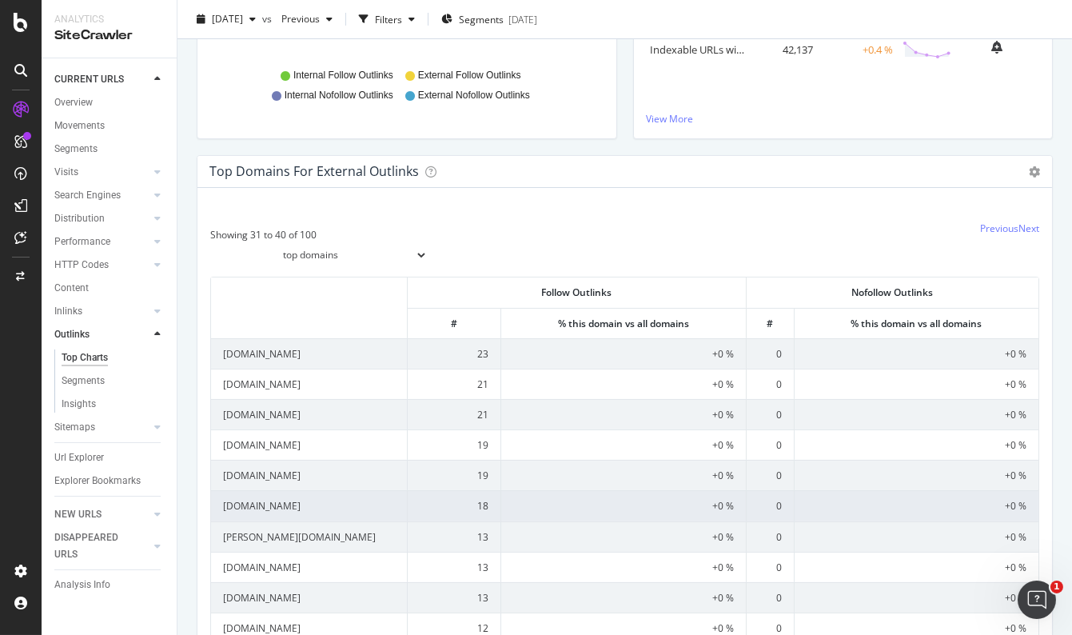
click at [298, 504] on td "[DOMAIN_NAME]" at bounding box center [309, 505] width 197 height 30
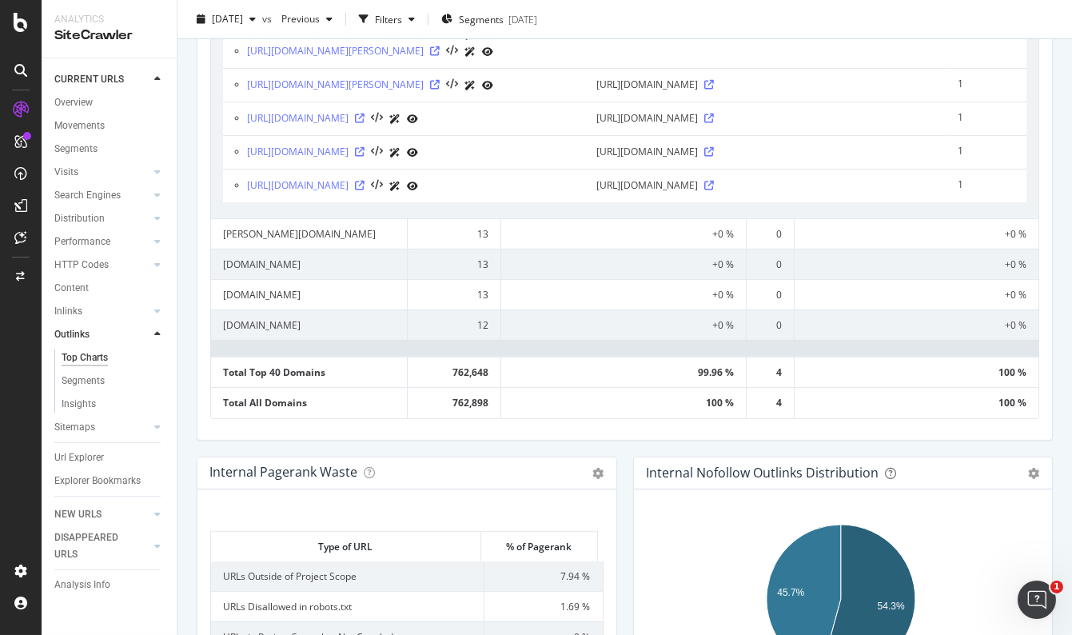
scroll to position [1052, 0]
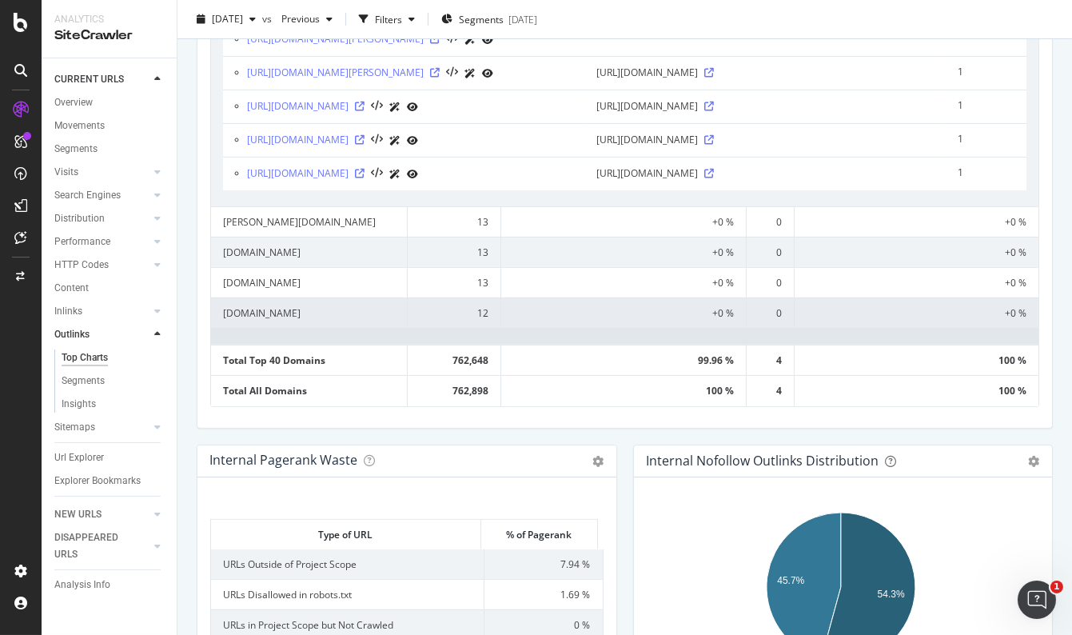
click at [329, 328] on td "[DOMAIN_NAME]" at bounding box center [309, 312] width 197 height 30
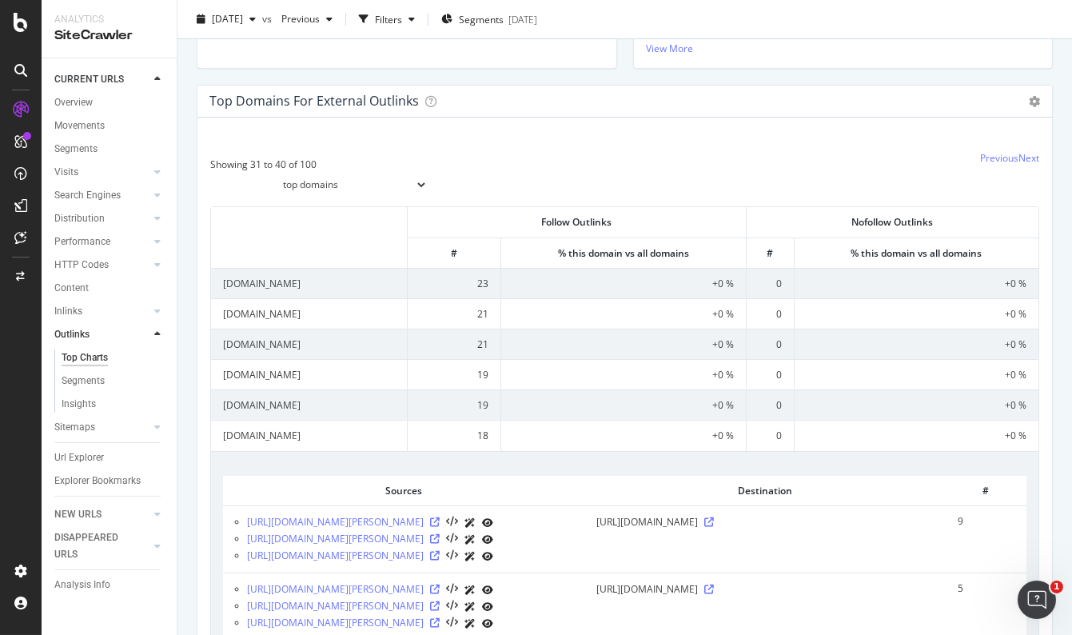
scroll to position [362, 0]
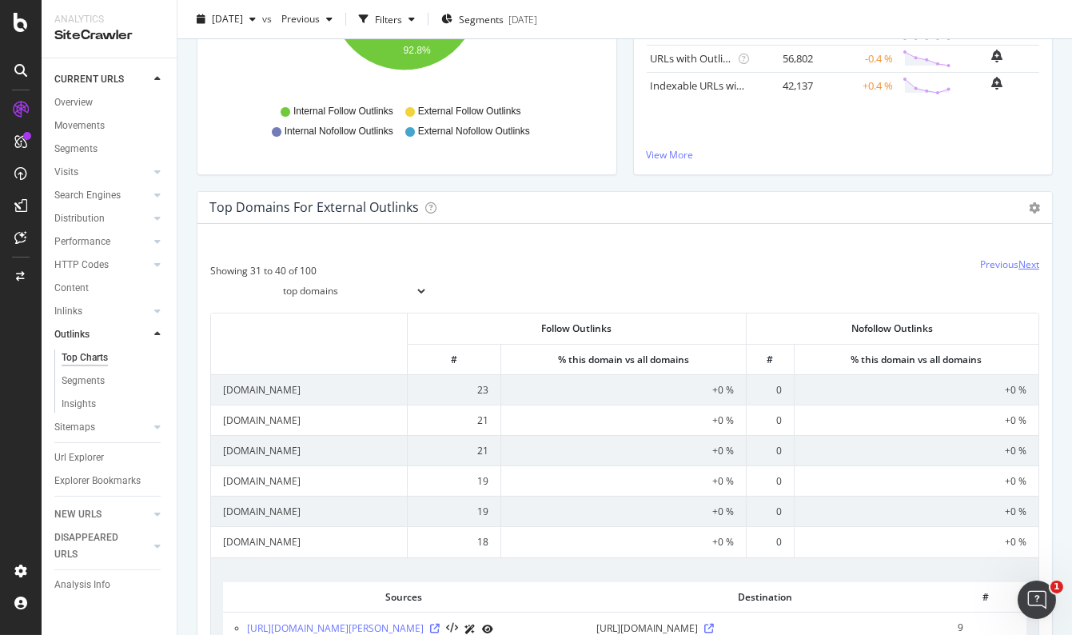
click at [1025, 265] on link "Next" at bounding box center [1028, 264] width 21 height 14
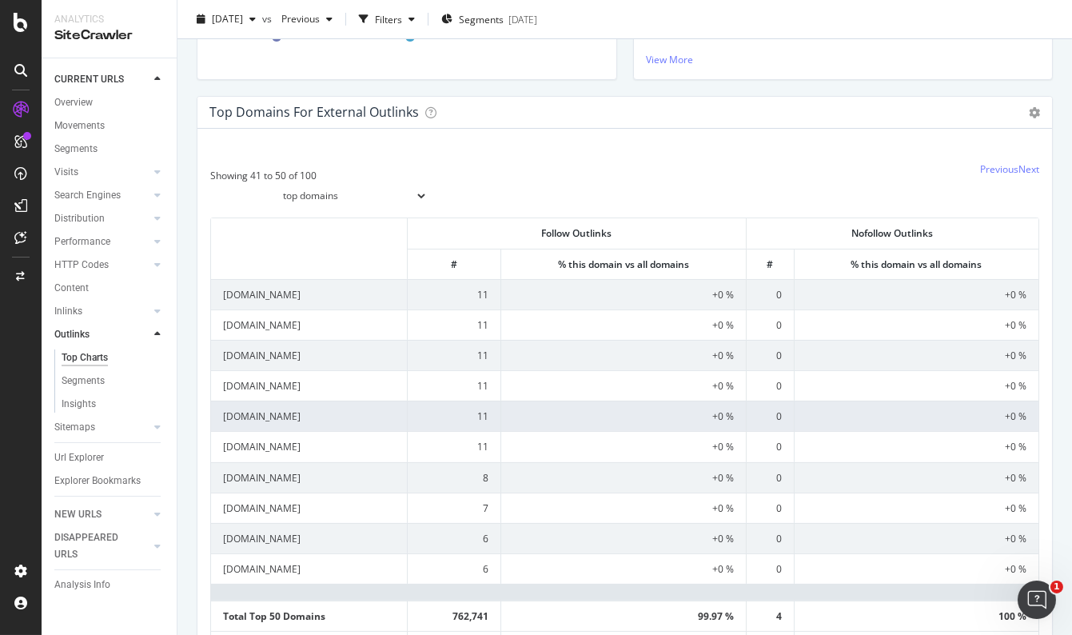
scroll to position [508, 0]
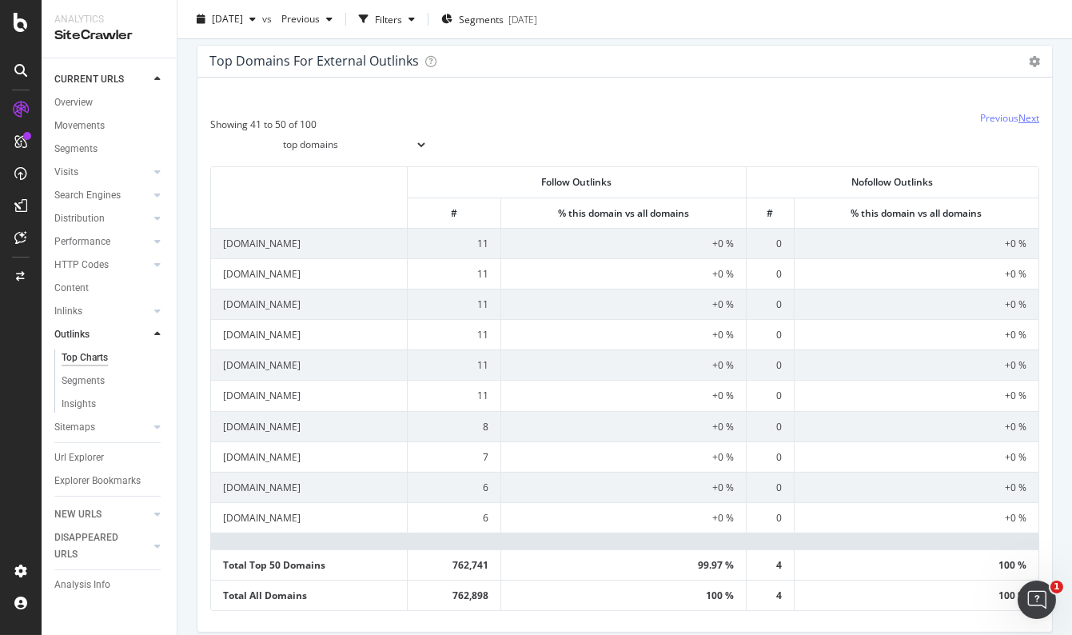
click at [1019, 118] on link "Next" at bounding box center [1028, 118] width 21 height 14
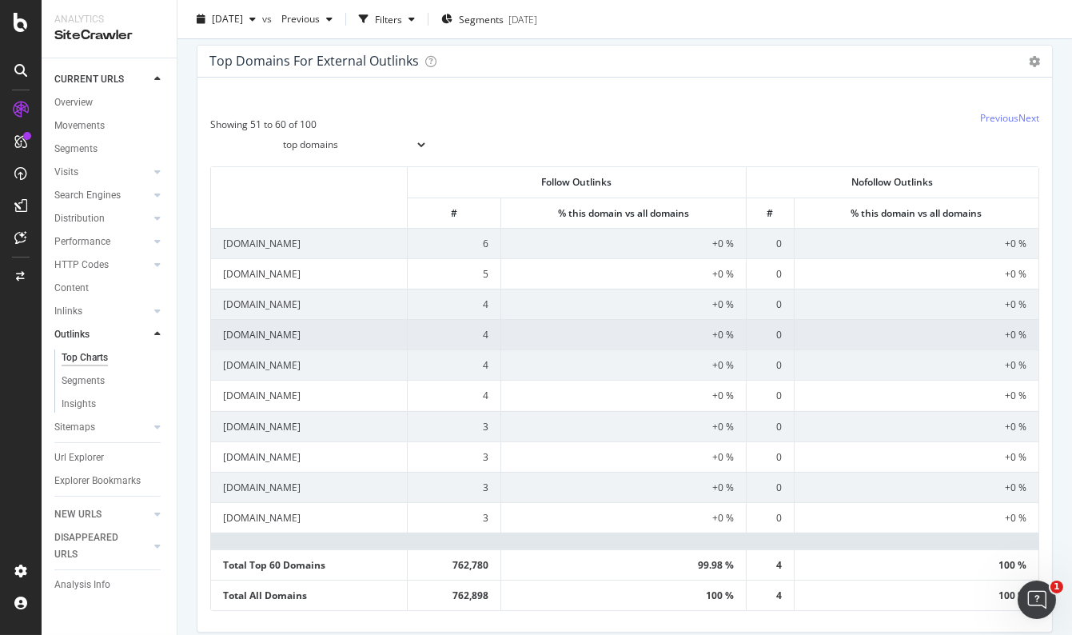
scroll to position [290, 0]
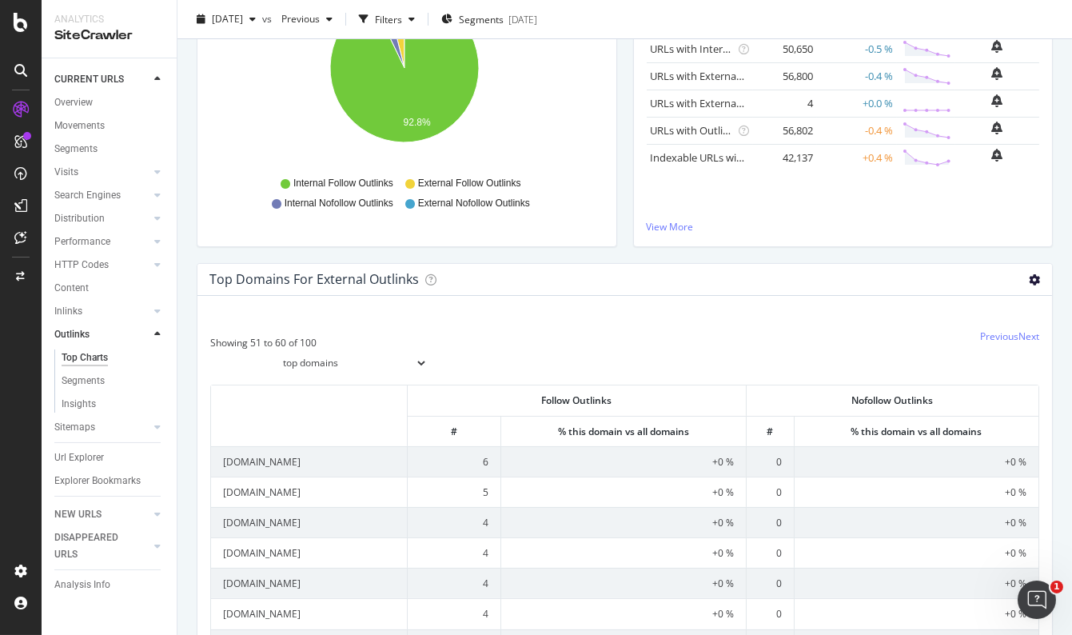
click at [1029, 278] on icon at bounding box center [1034, 279] width 11 height 11
click at [986, 364] on span "Export as CSV" at bounding box center [988, 368] width 128 height 22
click at [824, 329] on div at bounding box center [624, 352] width 829 height 47
click at [314, 361] on select "top domains top subdomains" at bounding box center [318, 362] width 217 height 27
click at [546, 312] on div "Showing 51 to 60 of 100 top domains top subdomains Previous Next Follow Outlink…" at bounding box center [624, 573] width 854 height 554
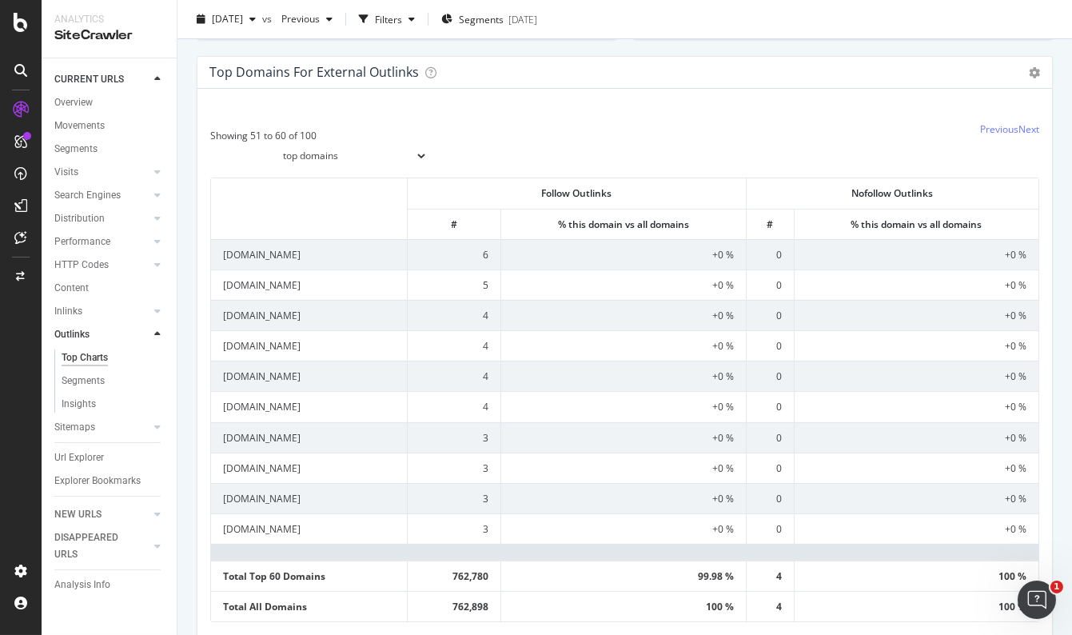
scroll to position [508, 0]
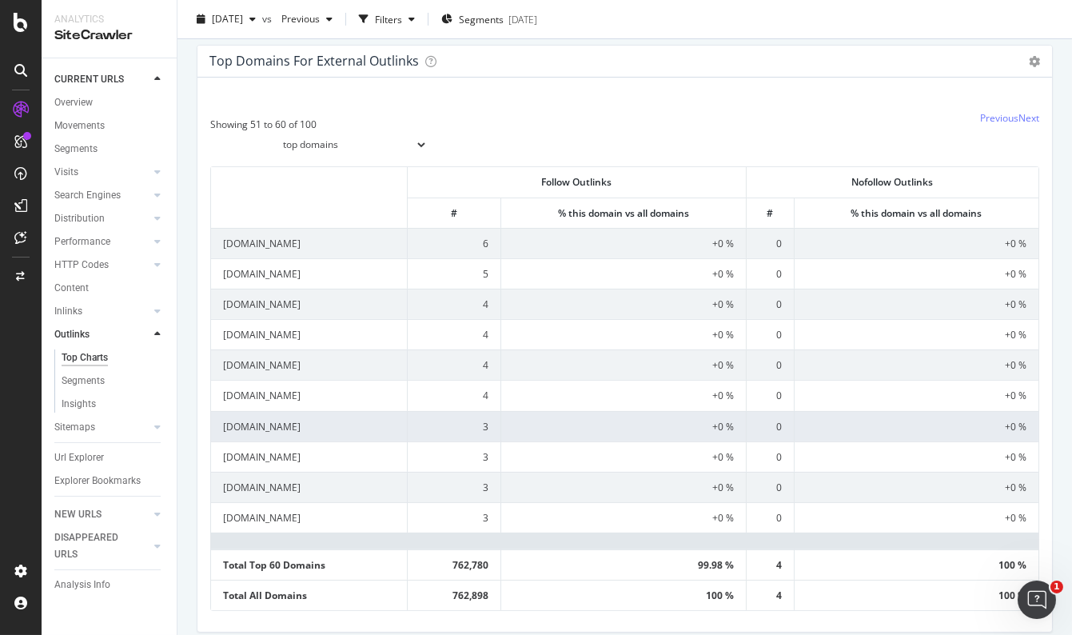
click at [294, 423] on td "[DOMAIN_NAME]" at bounding box center [309, 426] width 197 height 30
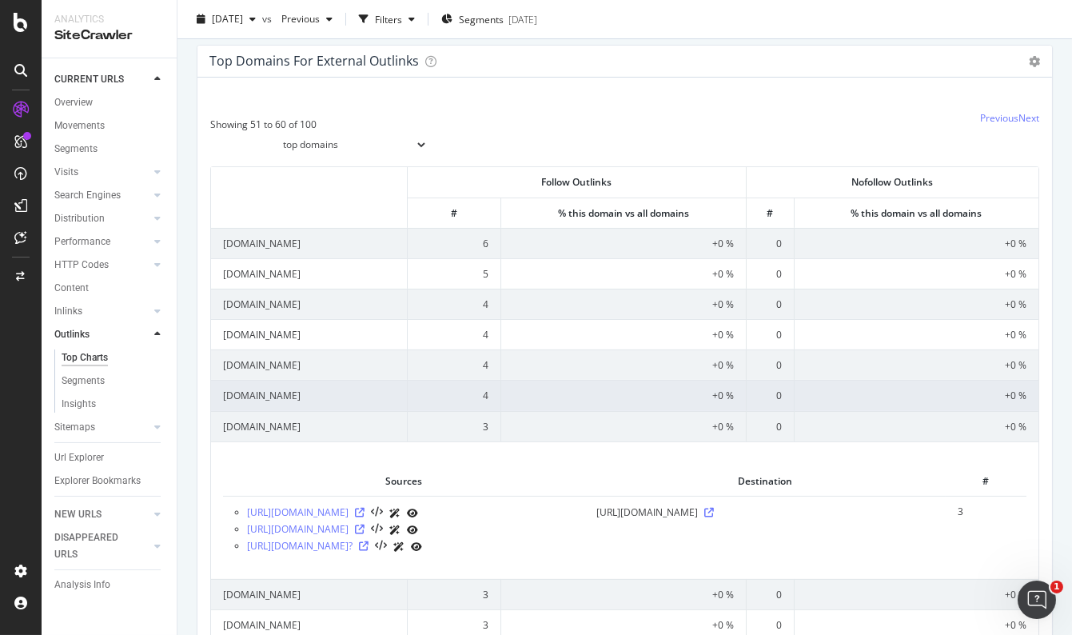
click at [292, 389] on td "[DOMAIN_NAME]" at bounding box center [309, 395] width 197 height 30
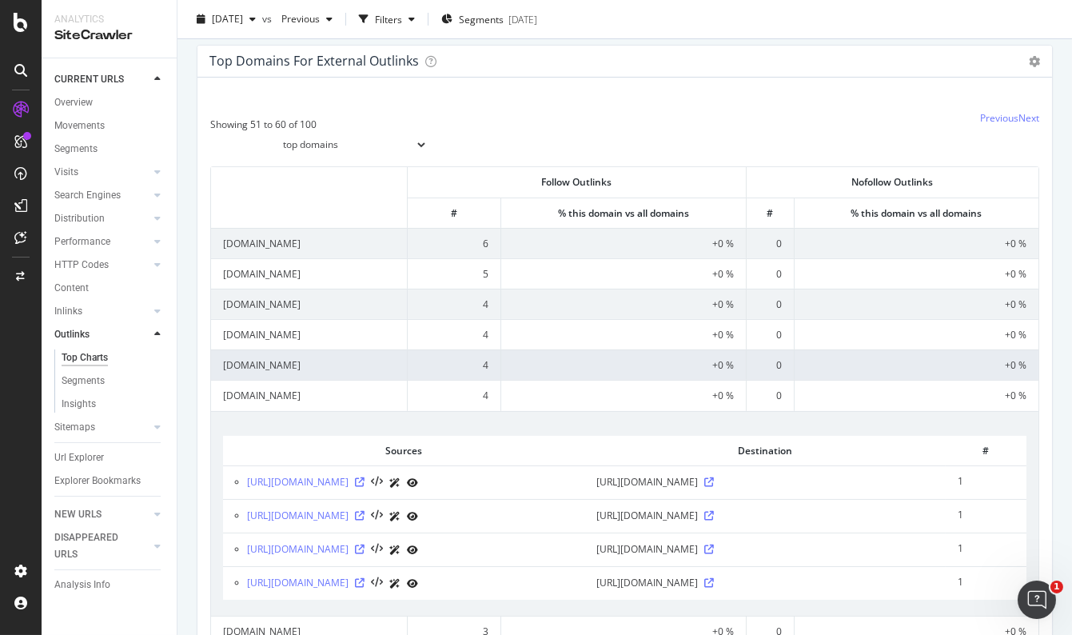
click at [349, 362] on td "[DOMAIN_NAME]" at bounding box center [309, 364] width 197 height 30
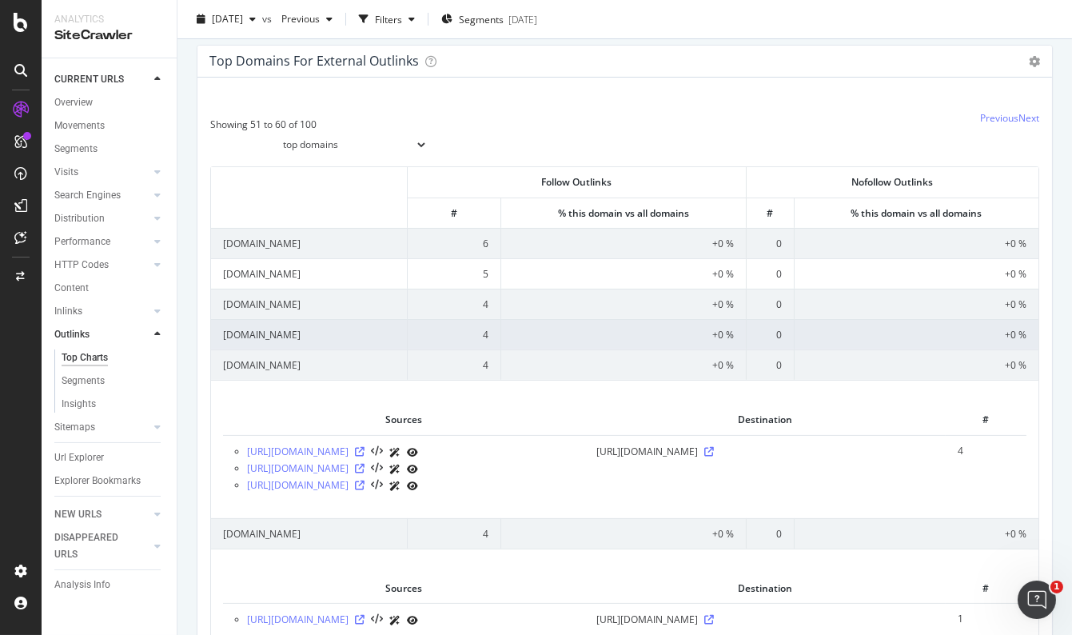
click at [326, 333] on td "[DOMAIN_NAME]" at bounding box center [309, 334] width 197 height 30
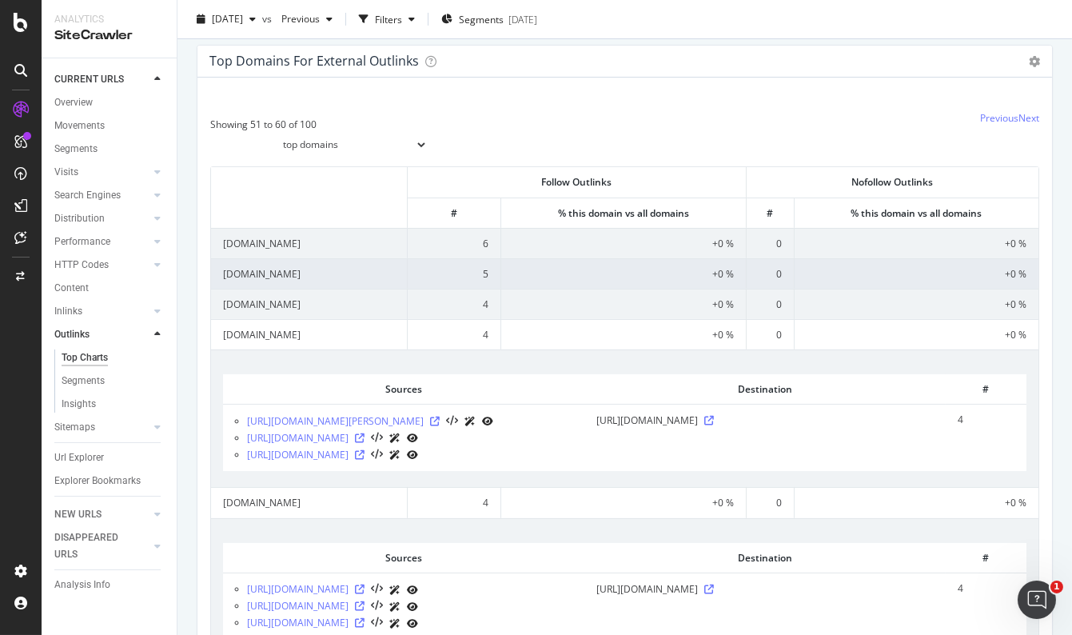
click at [315, 270] on td "[DOMAIN_NAME]" at bounding box center [309, 273] width 197 height 30
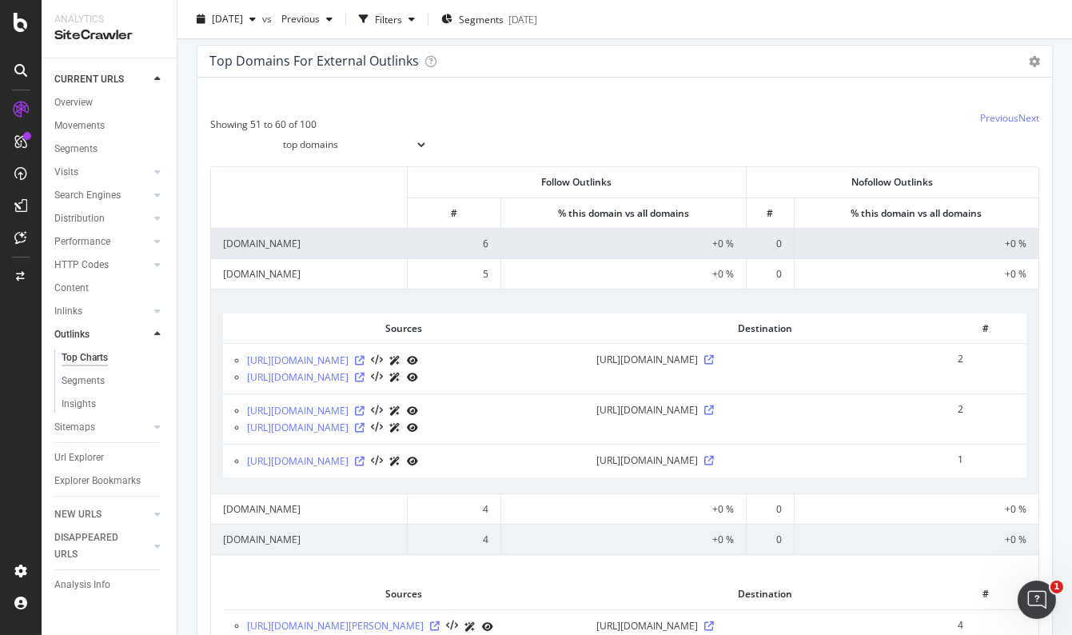
click at [357, 245] on td "[DOMAIN_NAME]" at bounding box center [309, 243] width 197 height 30
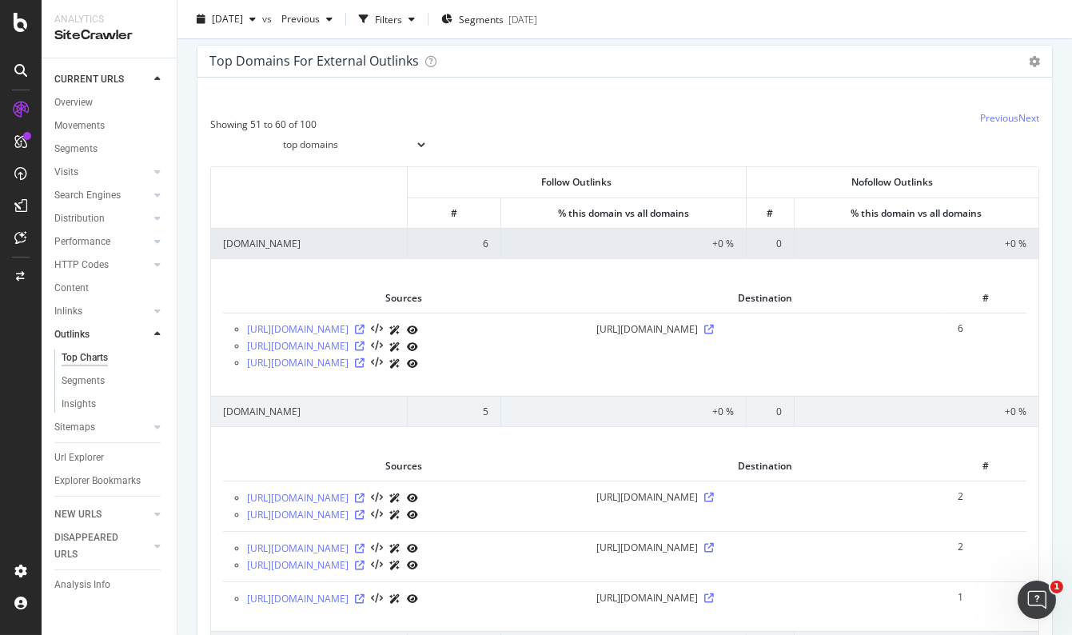
click at [357, 245] on td "[DOMAIN_NAME]" at bounding box center [309, 243] width 197 height 30
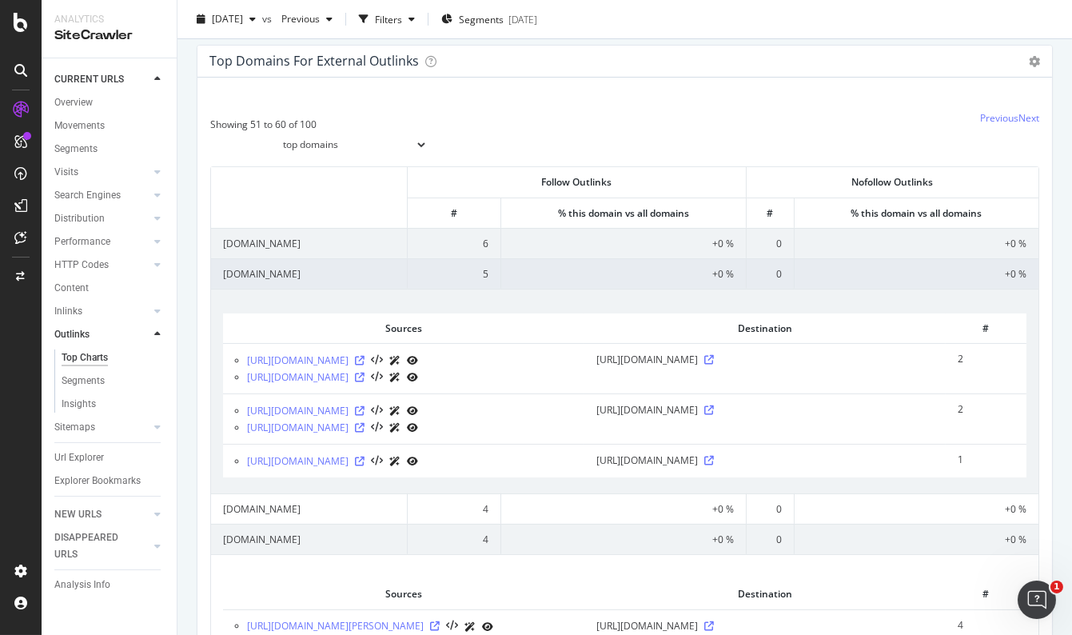
click at [345, 281] on td "[DOMAIN_NAME]" at bounding box center [309, 273] width 197 height 30
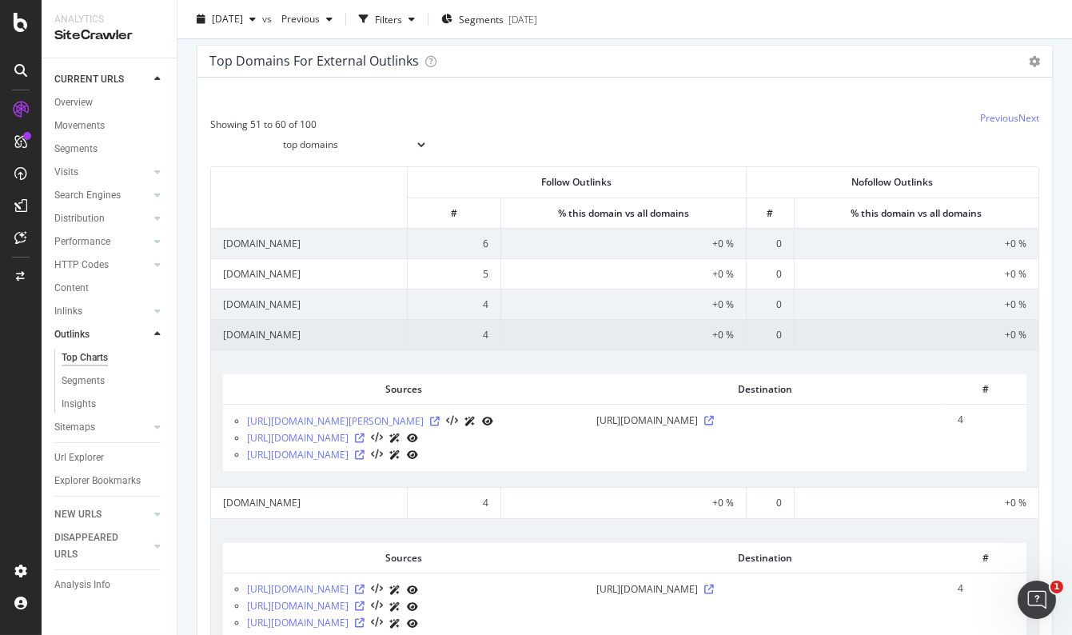
click at [334, 341] on td "[DOMAIN_NAME]" at bounding box center [309, 334] width 197 height 30
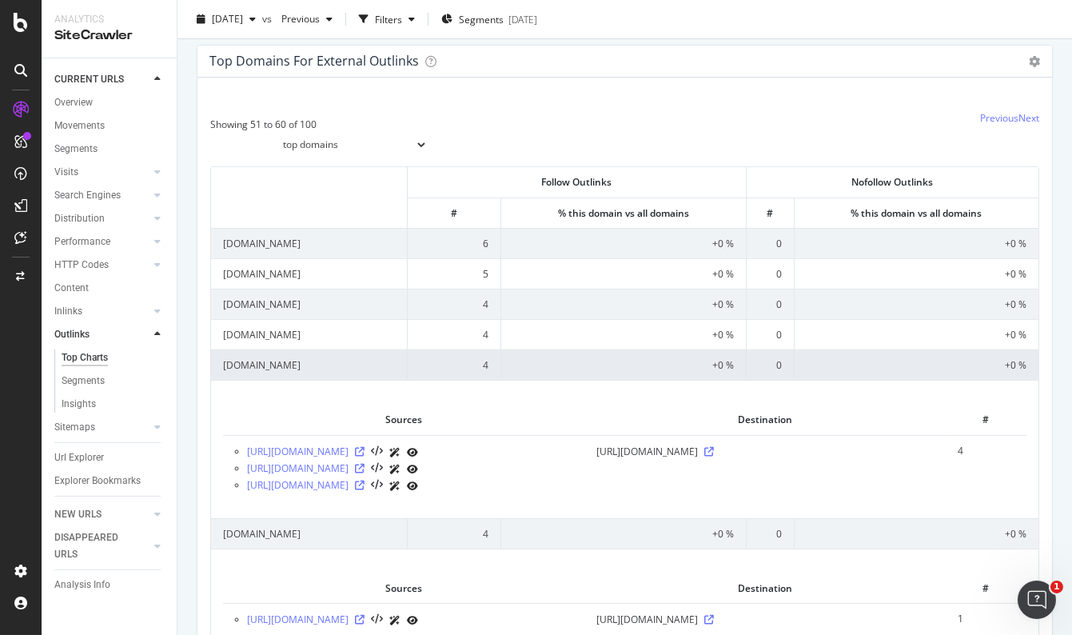
click at [338, 368] on td "[DOMAIN_NAME]" at bounding box center [309, 364] width 197 height 30
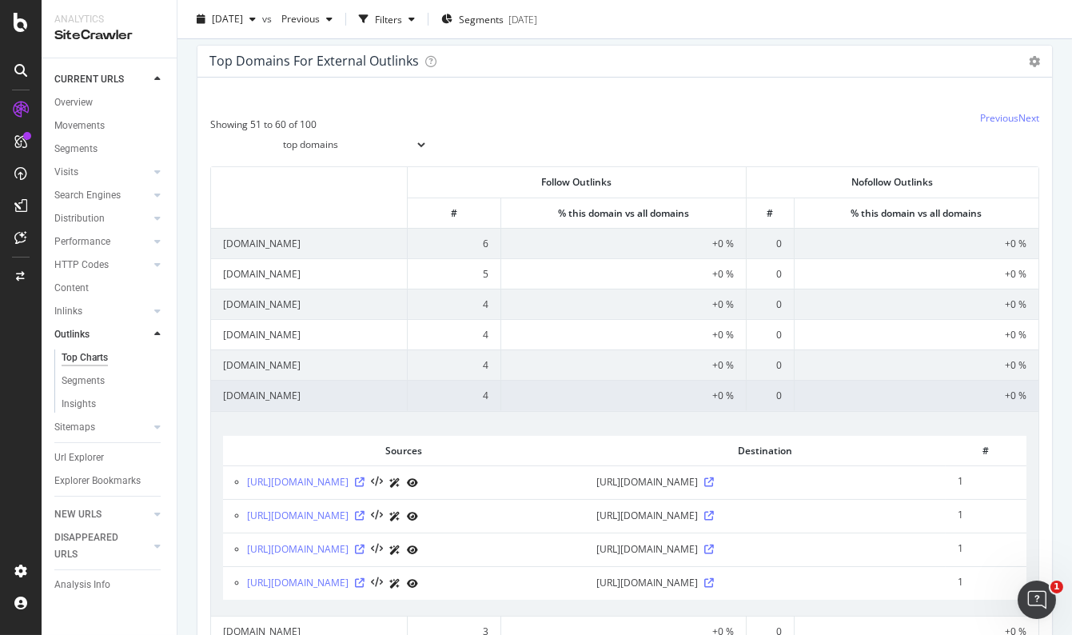
click at [305, 395] on td "[DOMAIN_NAME]" at bounding box center [309, 395] width 197 height 30
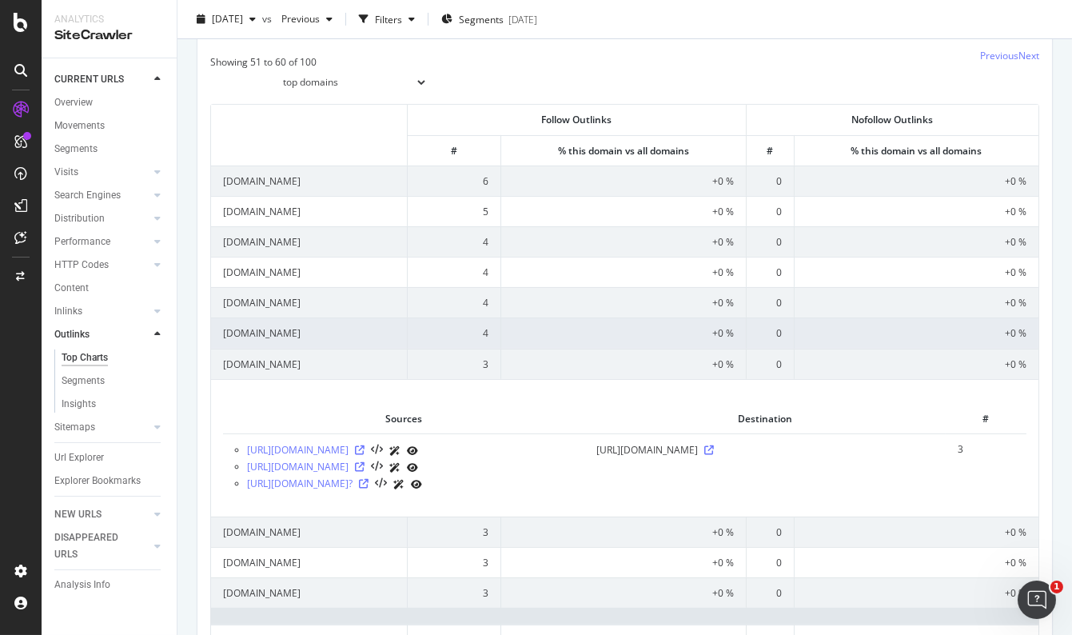
scroll to position [727, 0]
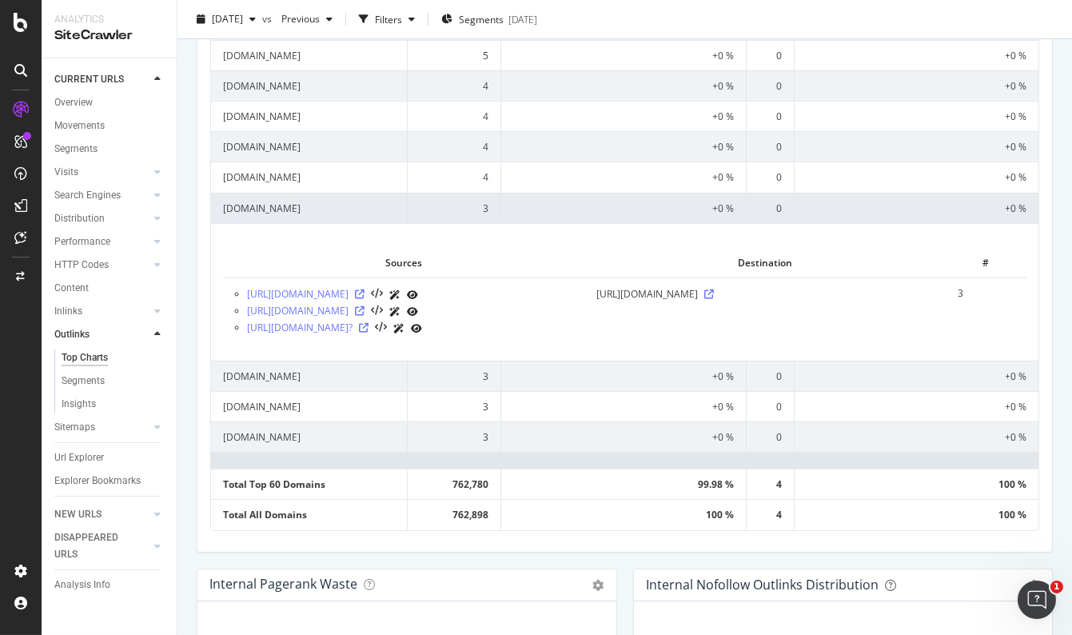
click at [304, 205] on td "[DOMAIN_NAME]" at bounding box center [309, 208] width 197 height 30
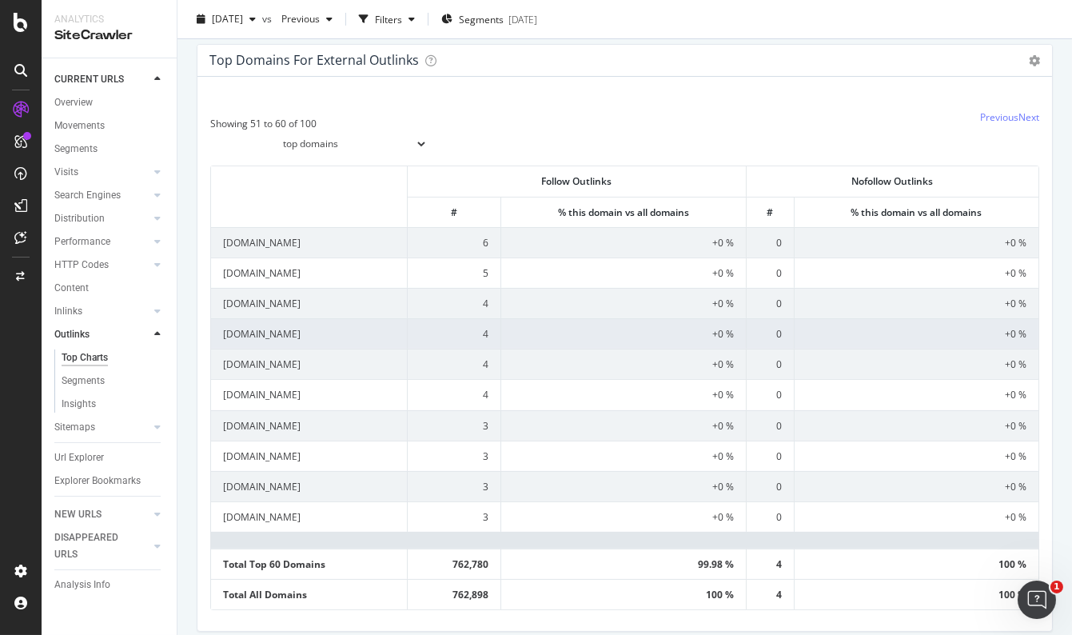
scroll to position [508, 0]
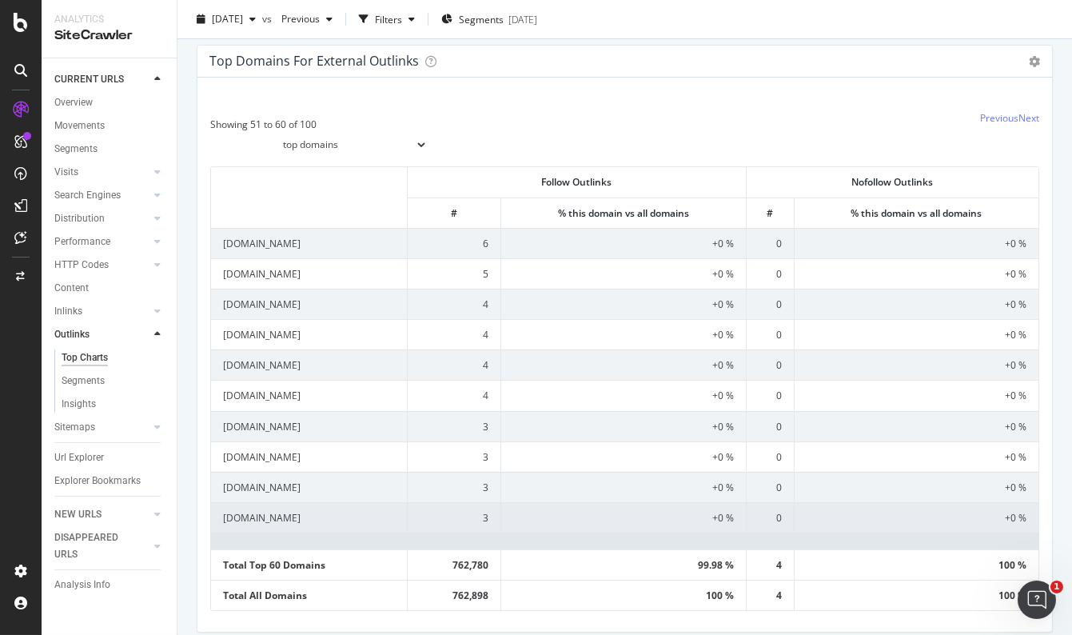
click at [315, 516] on td "[DOMAIN_NAME]" at bounding box center [309, 517] width 197 height 30
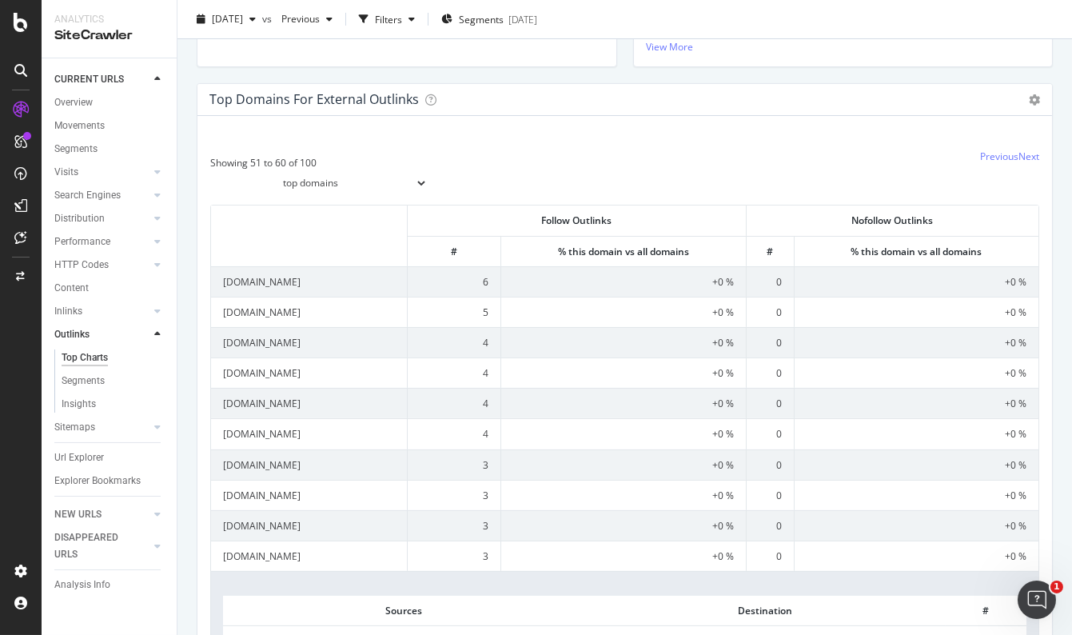
scroll to position [290, 0]
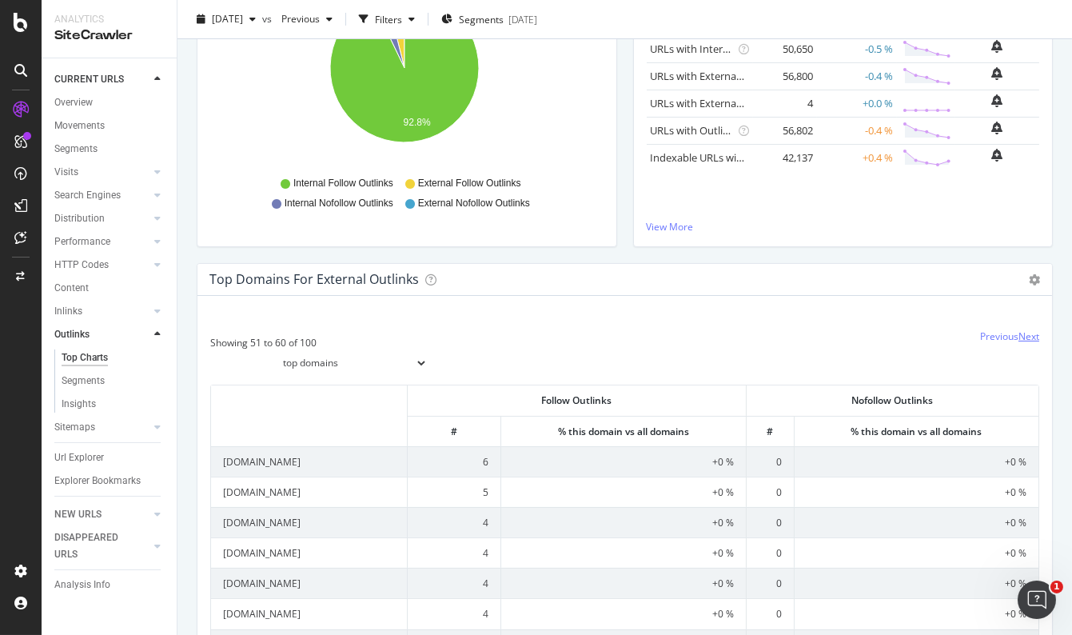
click at [1022, 335] on link "Next" at bounding box center [1028, 336] width 21 height 14
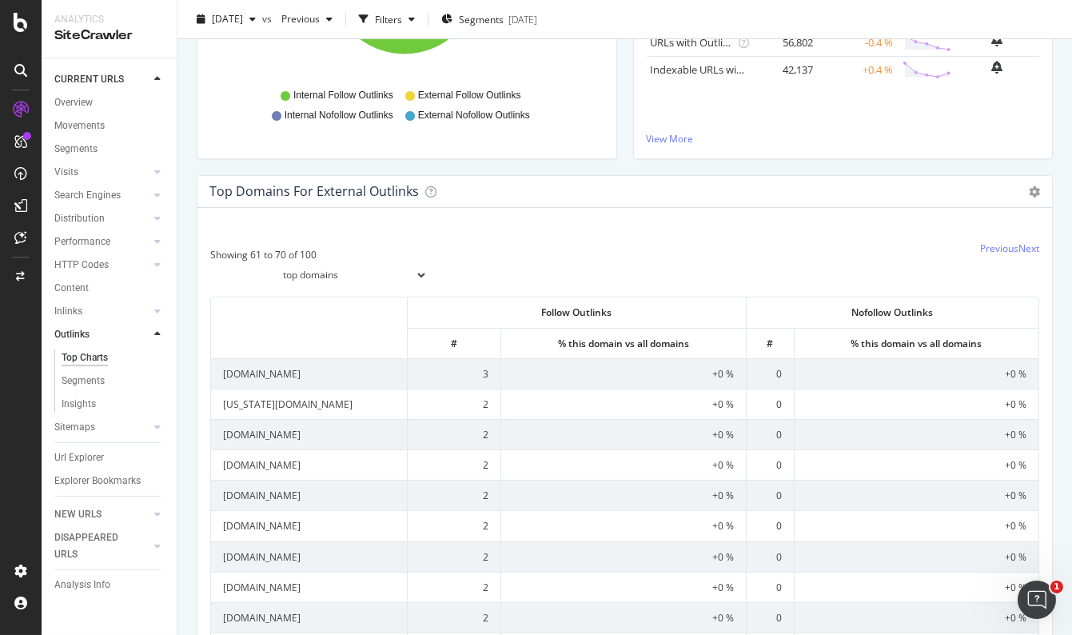
scroll to position [508, 0]
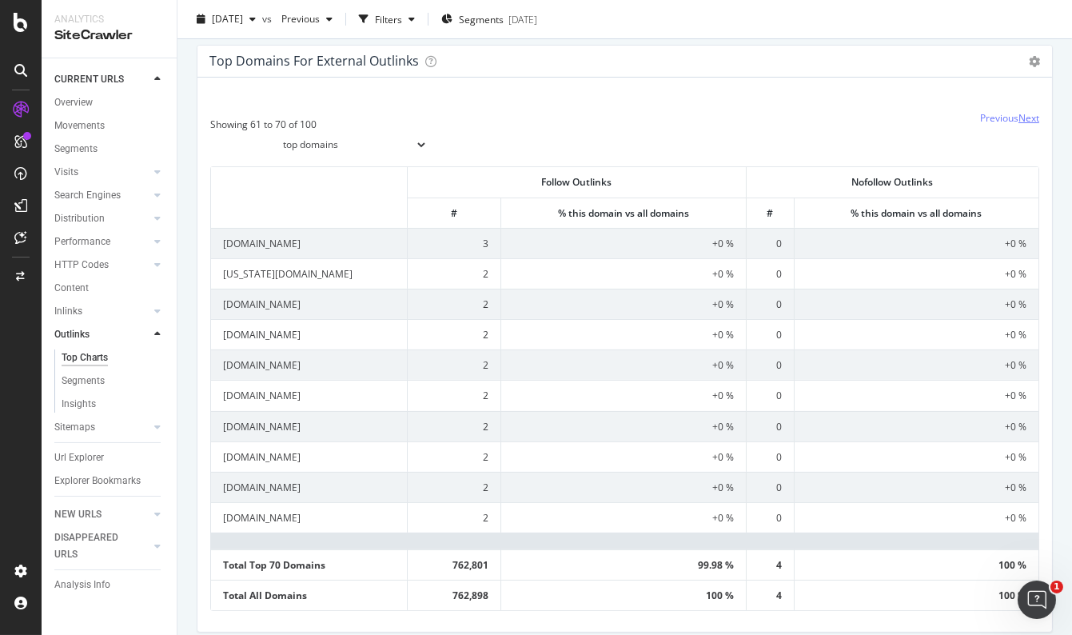
click at [1019, 118] on link "Next" at bounding box center [1028, 118] width 21 height 14
click at [330, 429] on td "[DOMAIN_NAME]" at bounding box center [309, 426] width 197 height 30
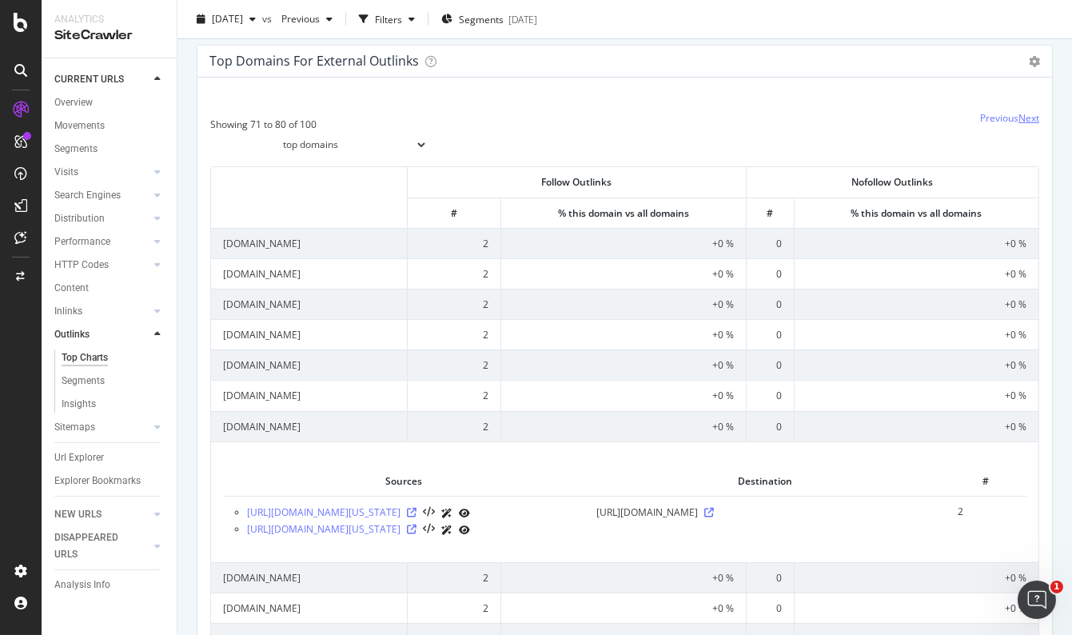
click at [1021, 118] on link "Next" at bounding box center [1028, 118] width 21 height 14
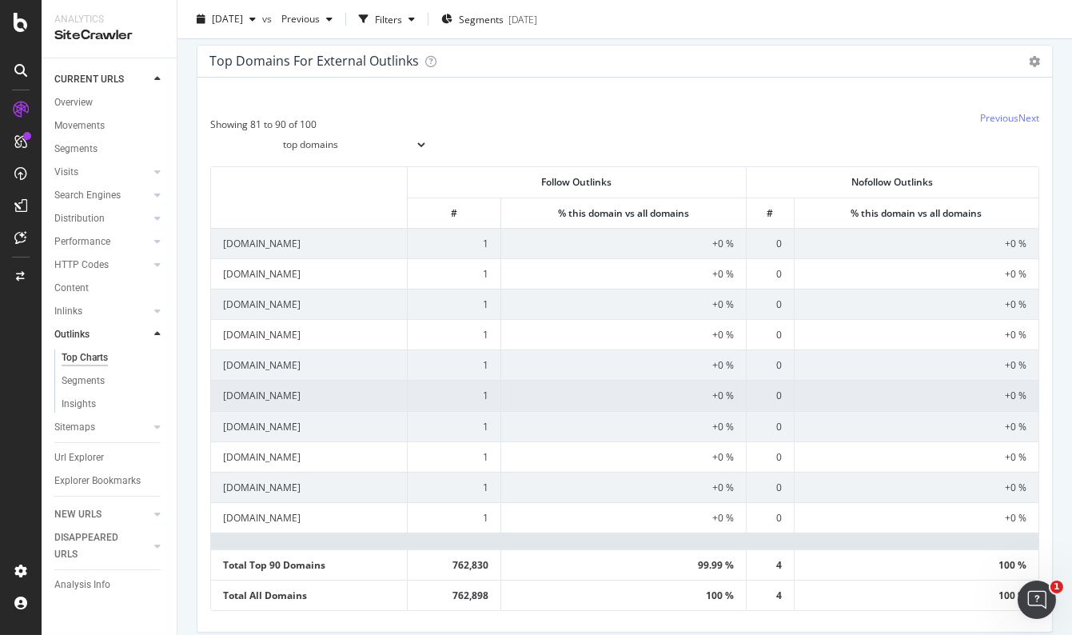
click at [328, 387] on td "[DOMAIN_NAME]" at bounding box center [309, 395] width 197 height 30
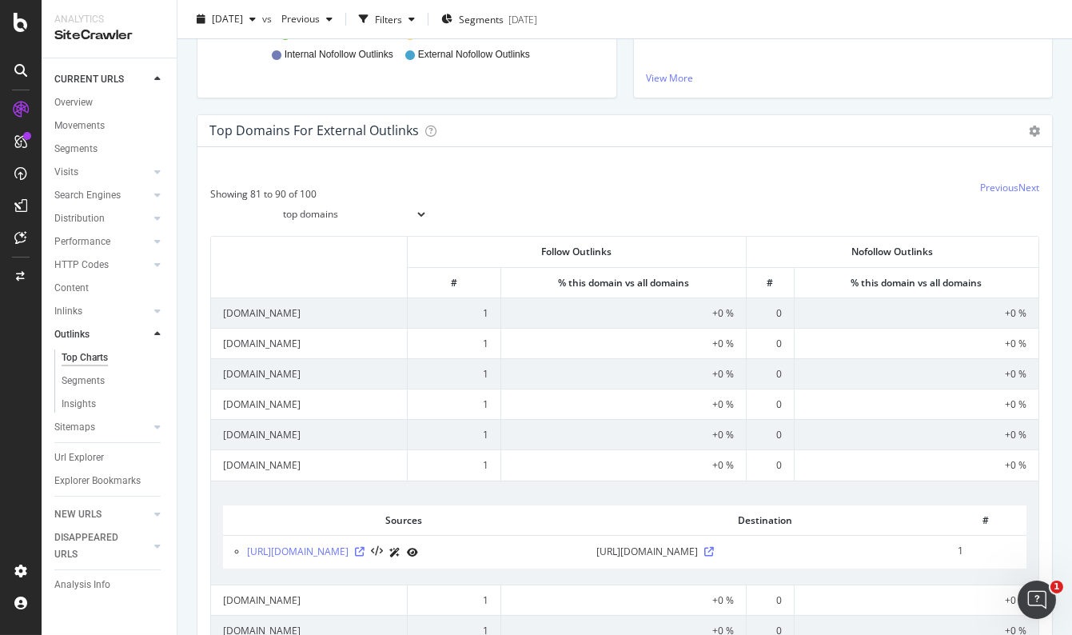
scroll to position [363, 0]
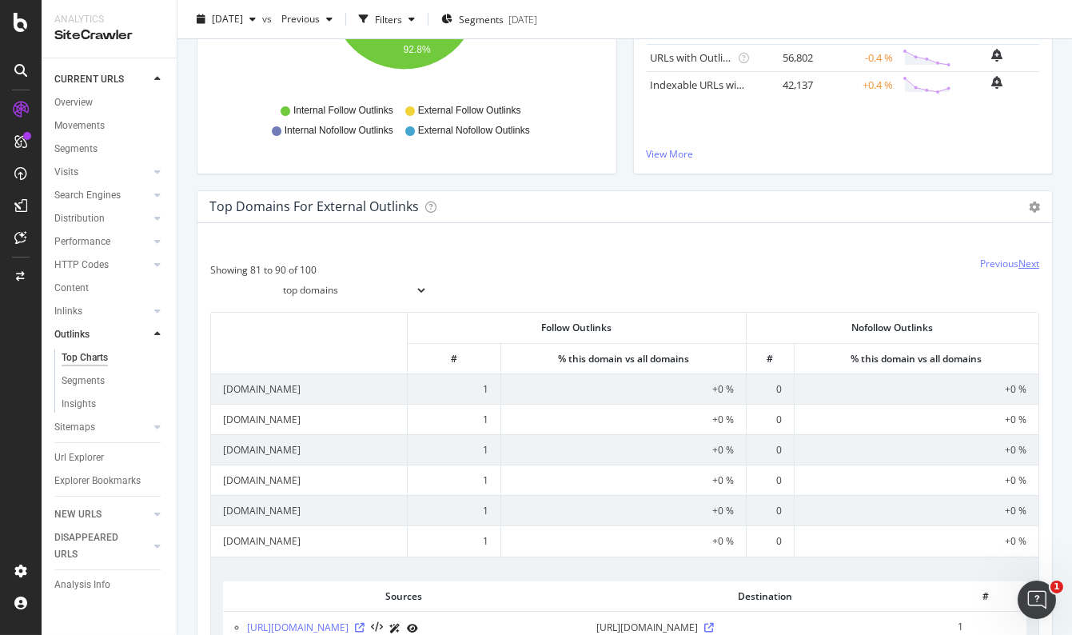
click at [1018, 267] on link "Next" at bounding box center [1028, 264] width 21 height 14
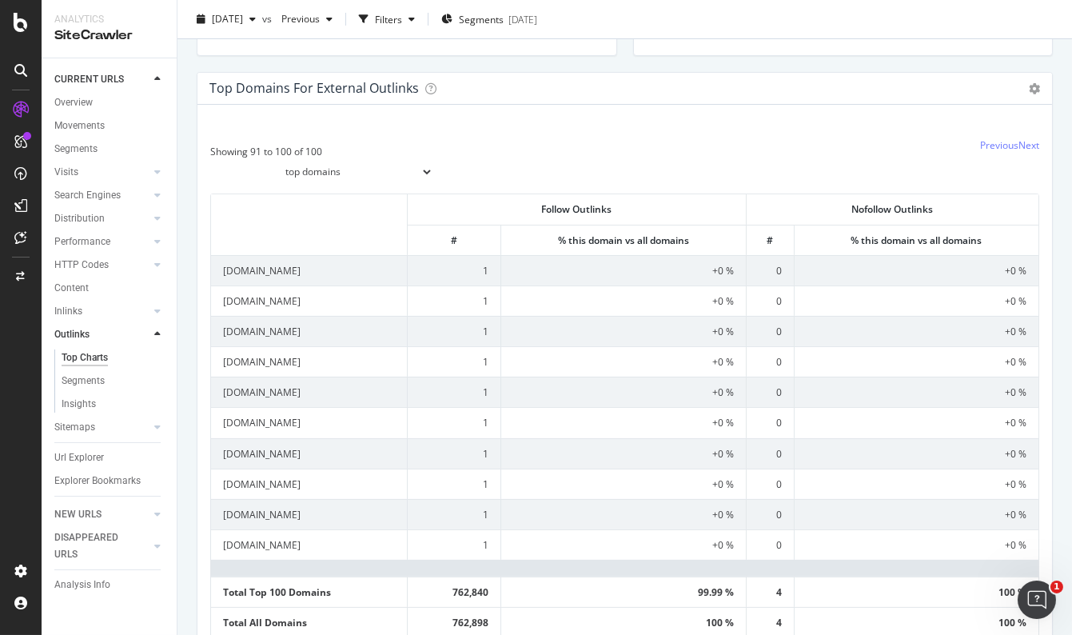
scroll to position [508, 0]
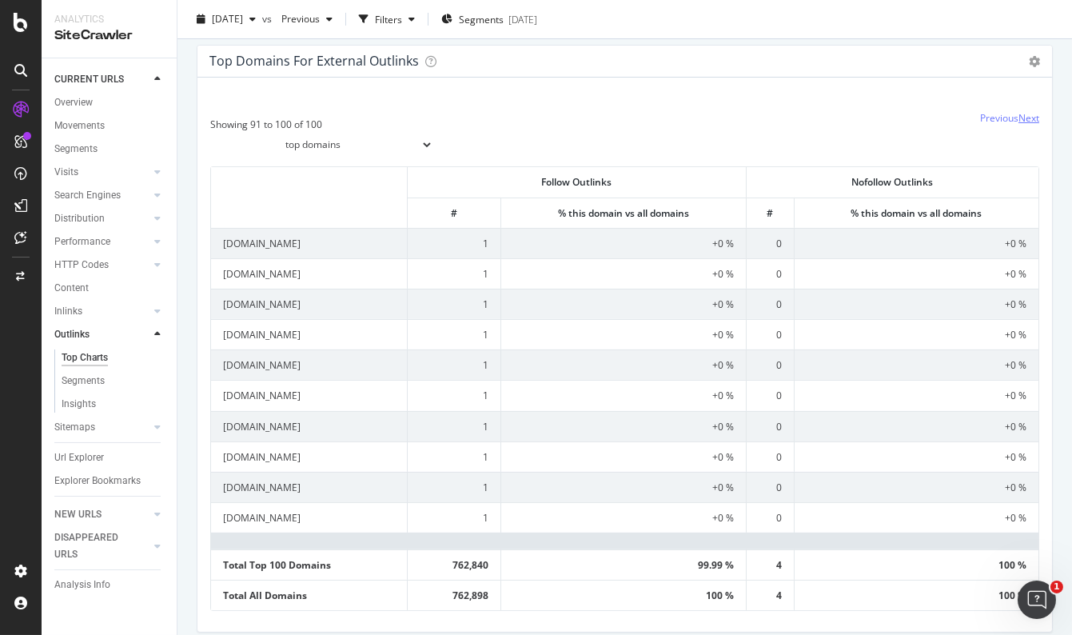
click at [1018, 119] on link "Next" at bounding box center [1028, 118] width 21 height 14
click at [982, 119] on link "Previous" at bounding box center [999, 118] width 38 height 14
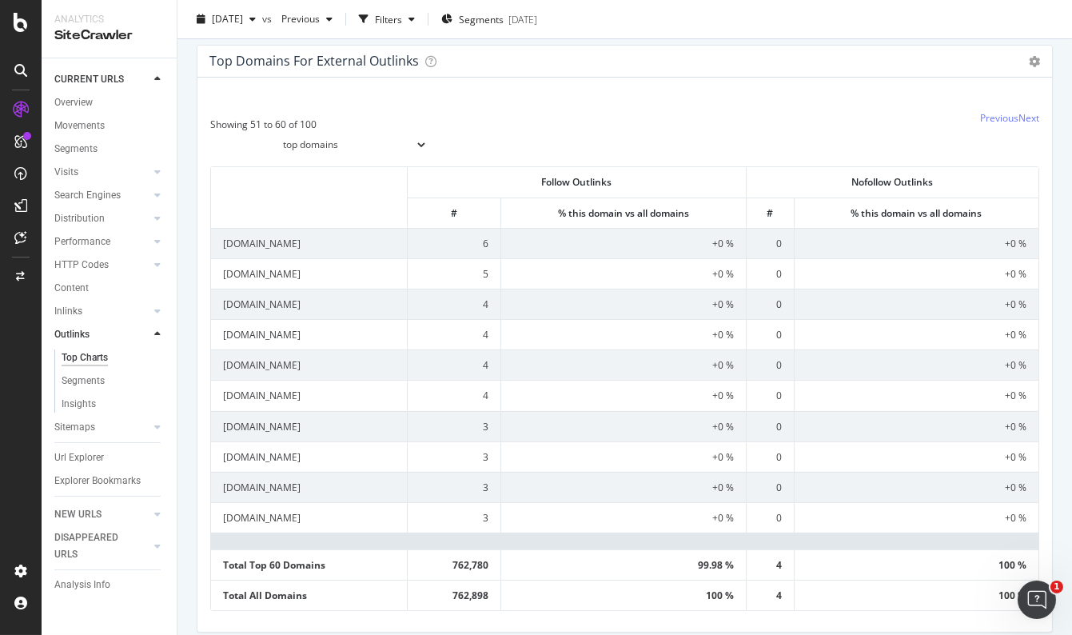
click at [982, 119] on link "Previous" at bounding box center [999, 118] width 38 height 14
click at [1023, 117] on link "Next" at bounding box center [1028, 118] width 21 height 14
